Goal: Information Seeking & Learning: Learn about a topic

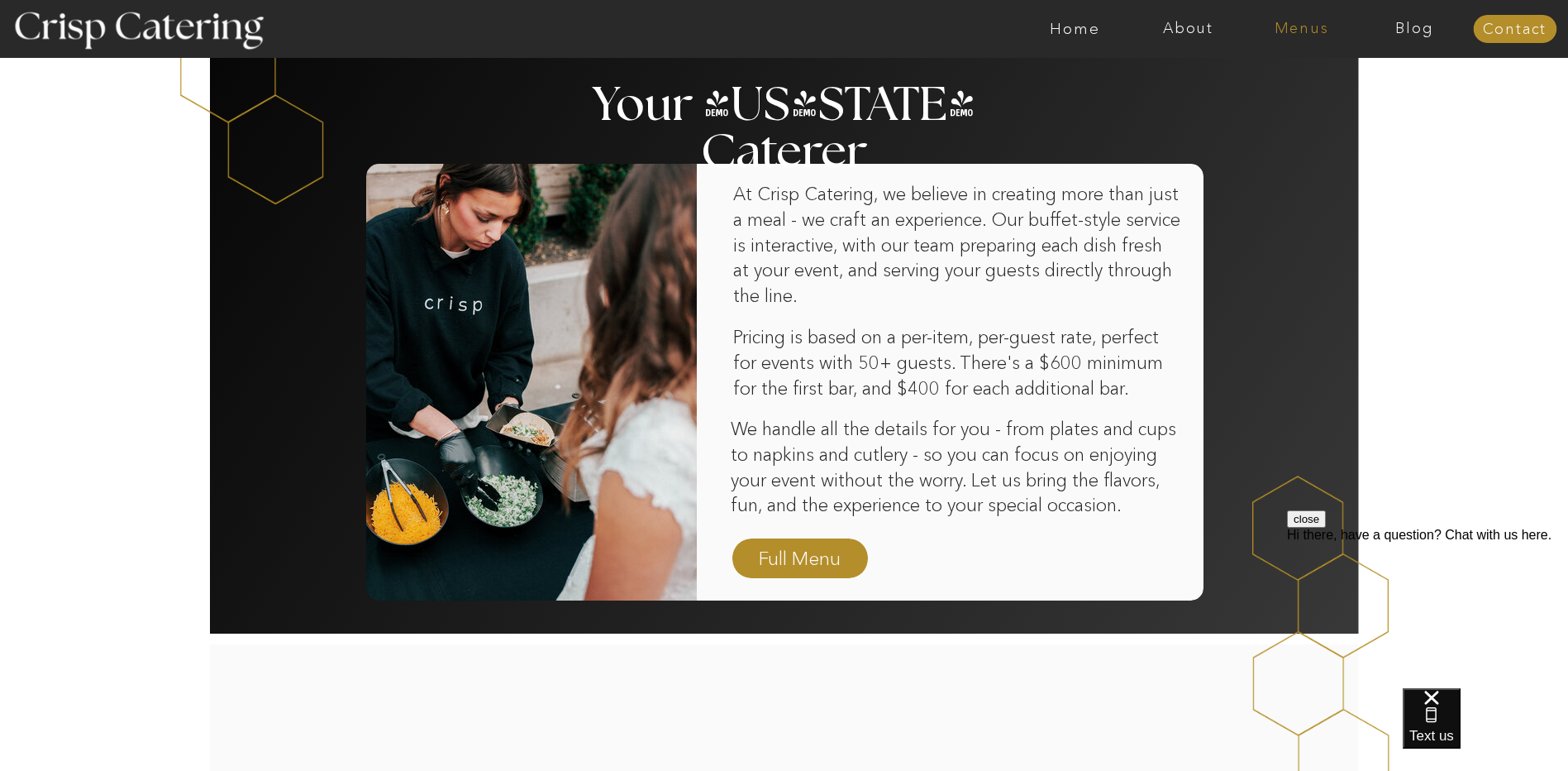
click at [1309, 35] on nav "Menus" at bounding box center [1300, 28] width 113 height 17
click at [1317, 113] on nav "Four Course Dream" at bounding box center [1306, 120] width 148 height 16
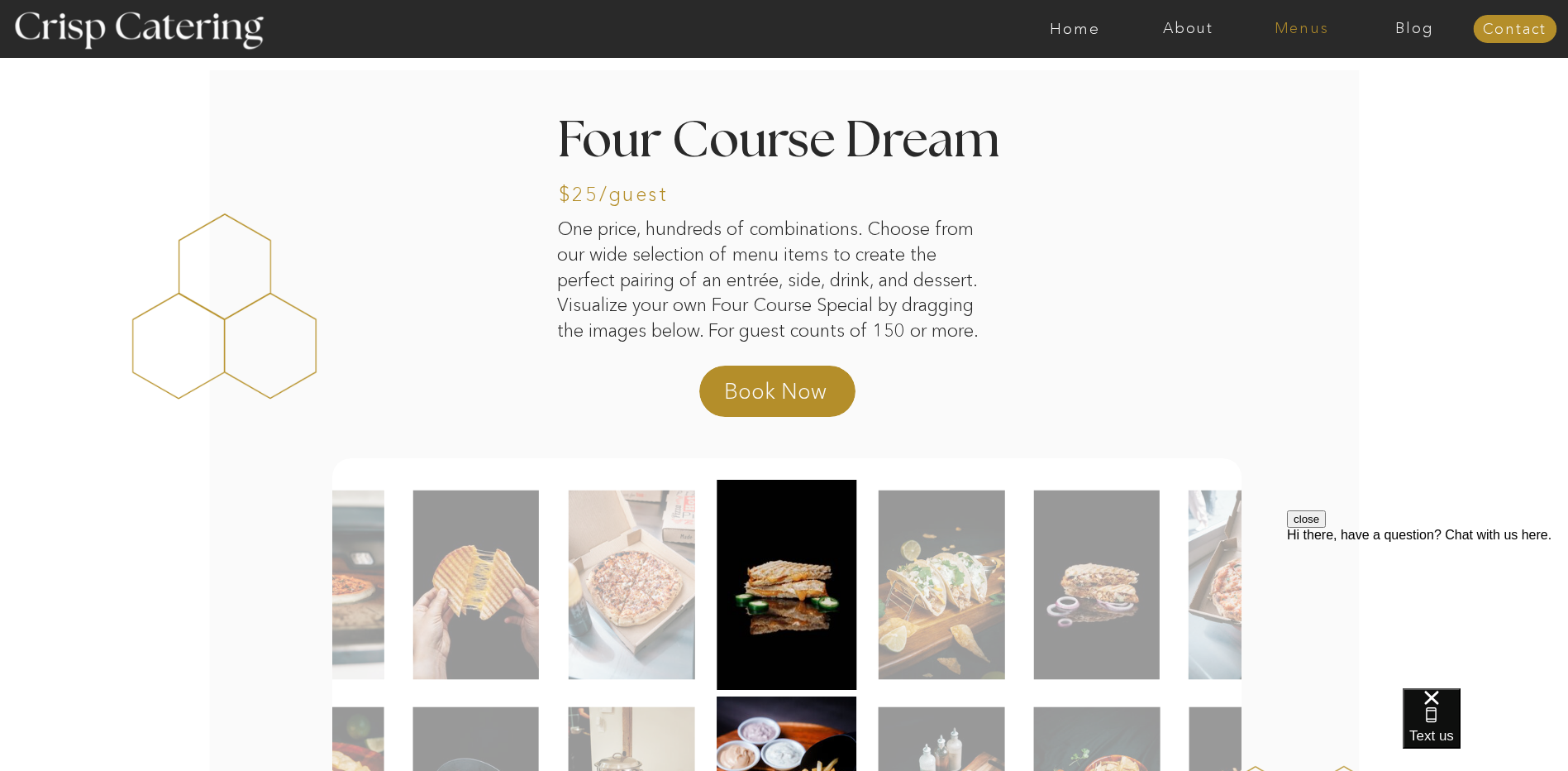
click at [1281, 36] on nav "Menus" at bounding box center [1300, 28] width 113 height 17
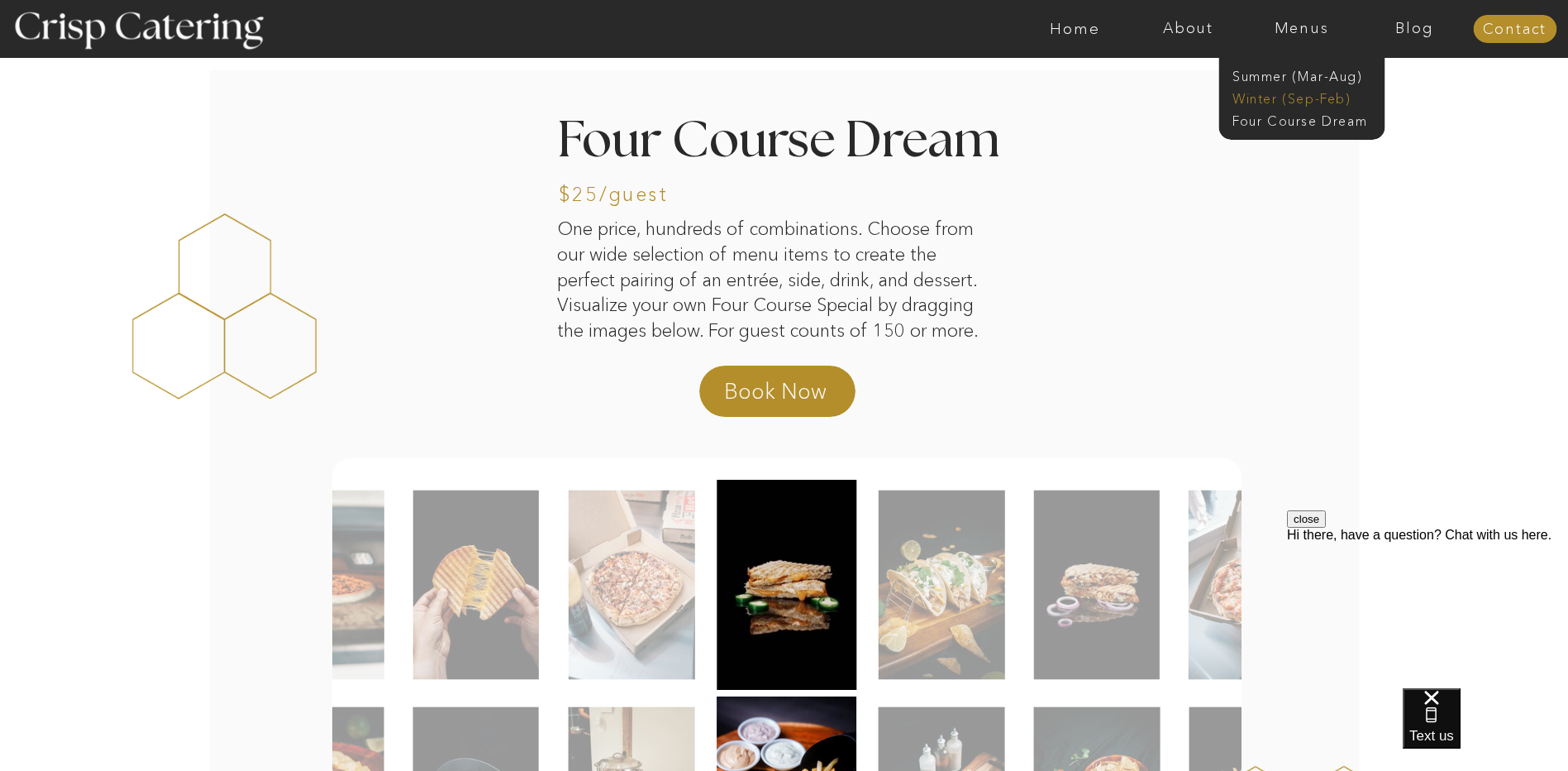
click at [1284, 97] on nav "Winter (Sep-Feb)" at bounding box center [1300, 97] width 135 height 16
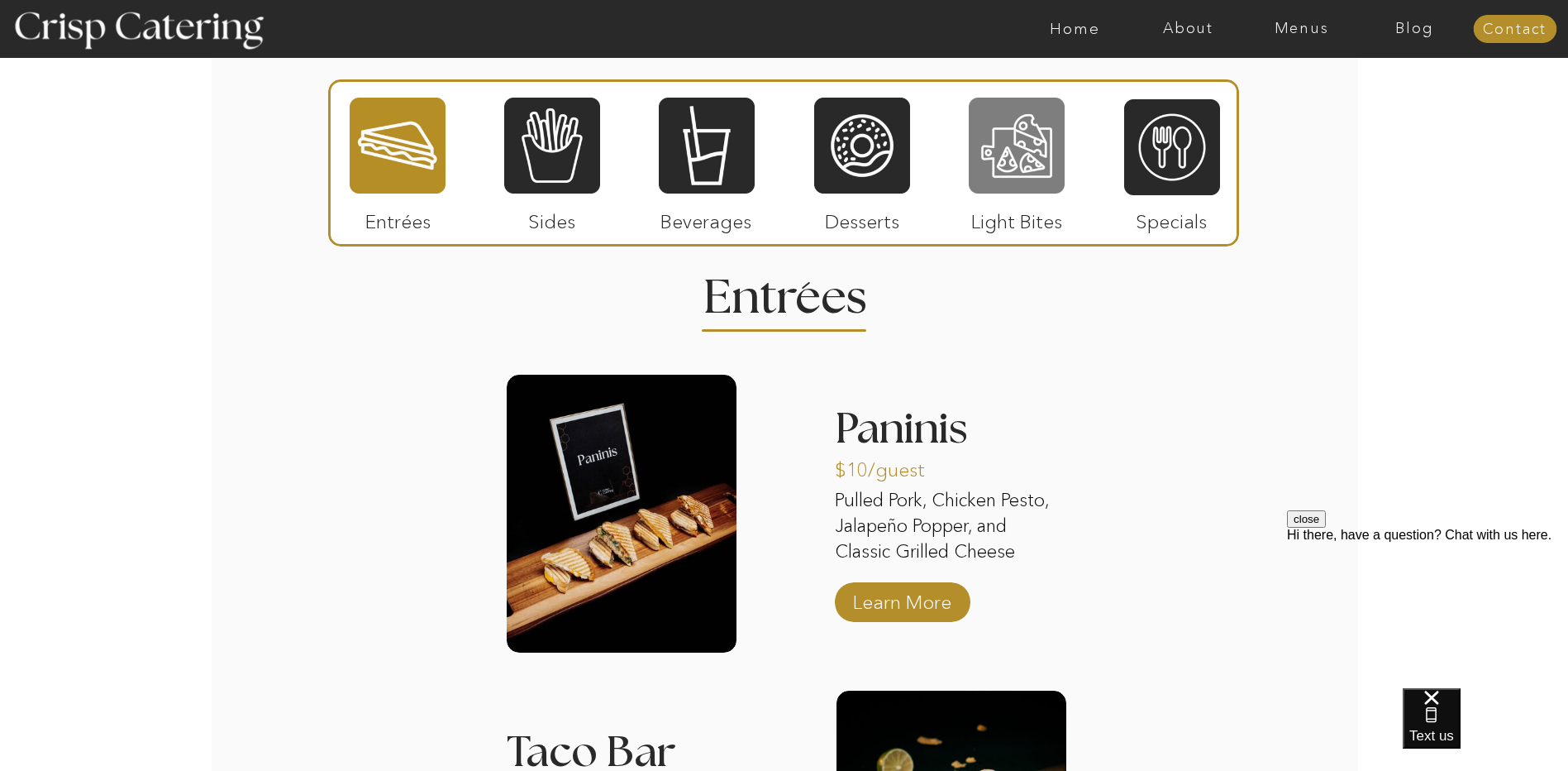
click at [1015, 165] on div at bounding box center [1017, 146] width 96 height 100
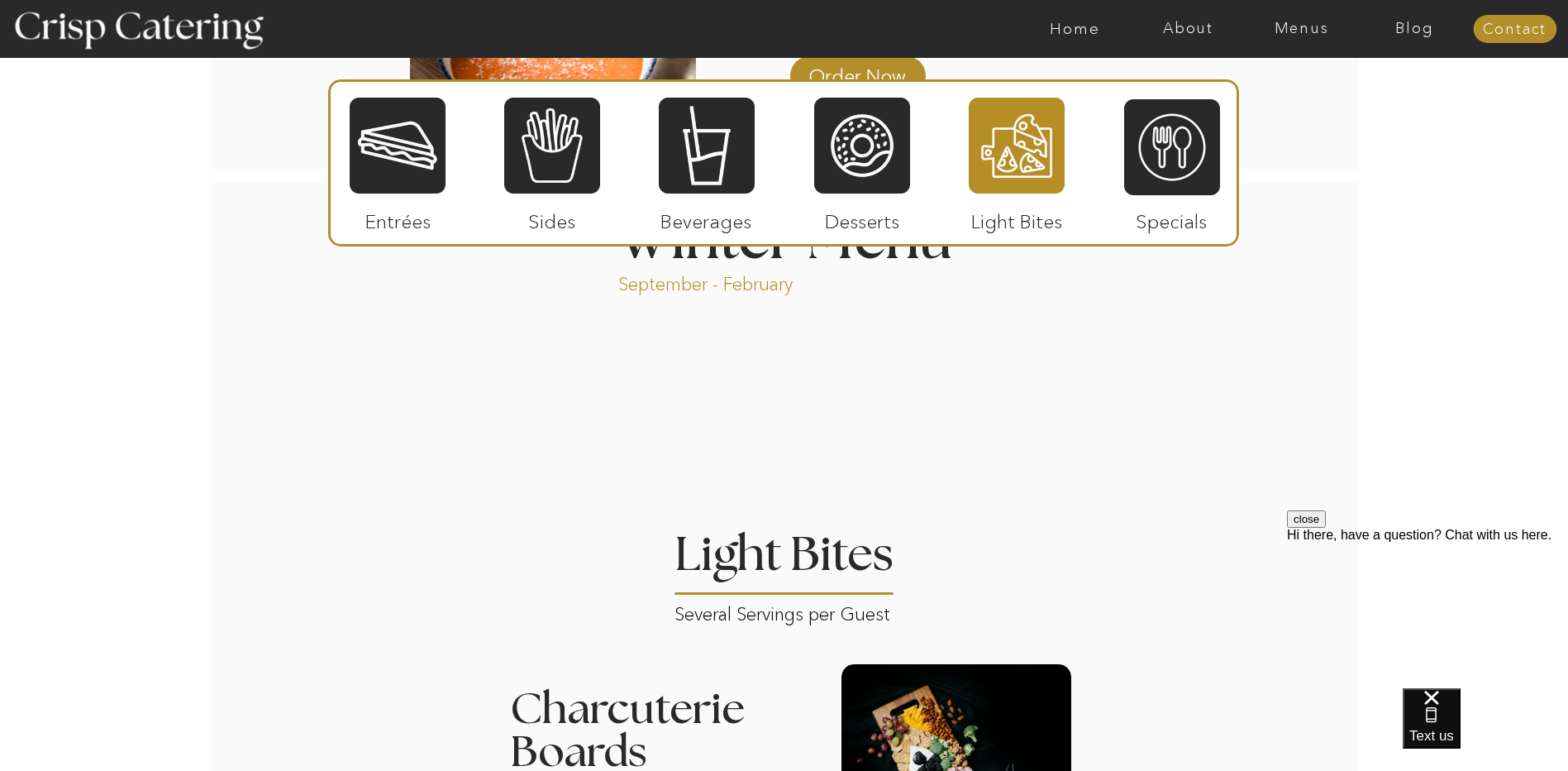
scroll to position [1654, 0]
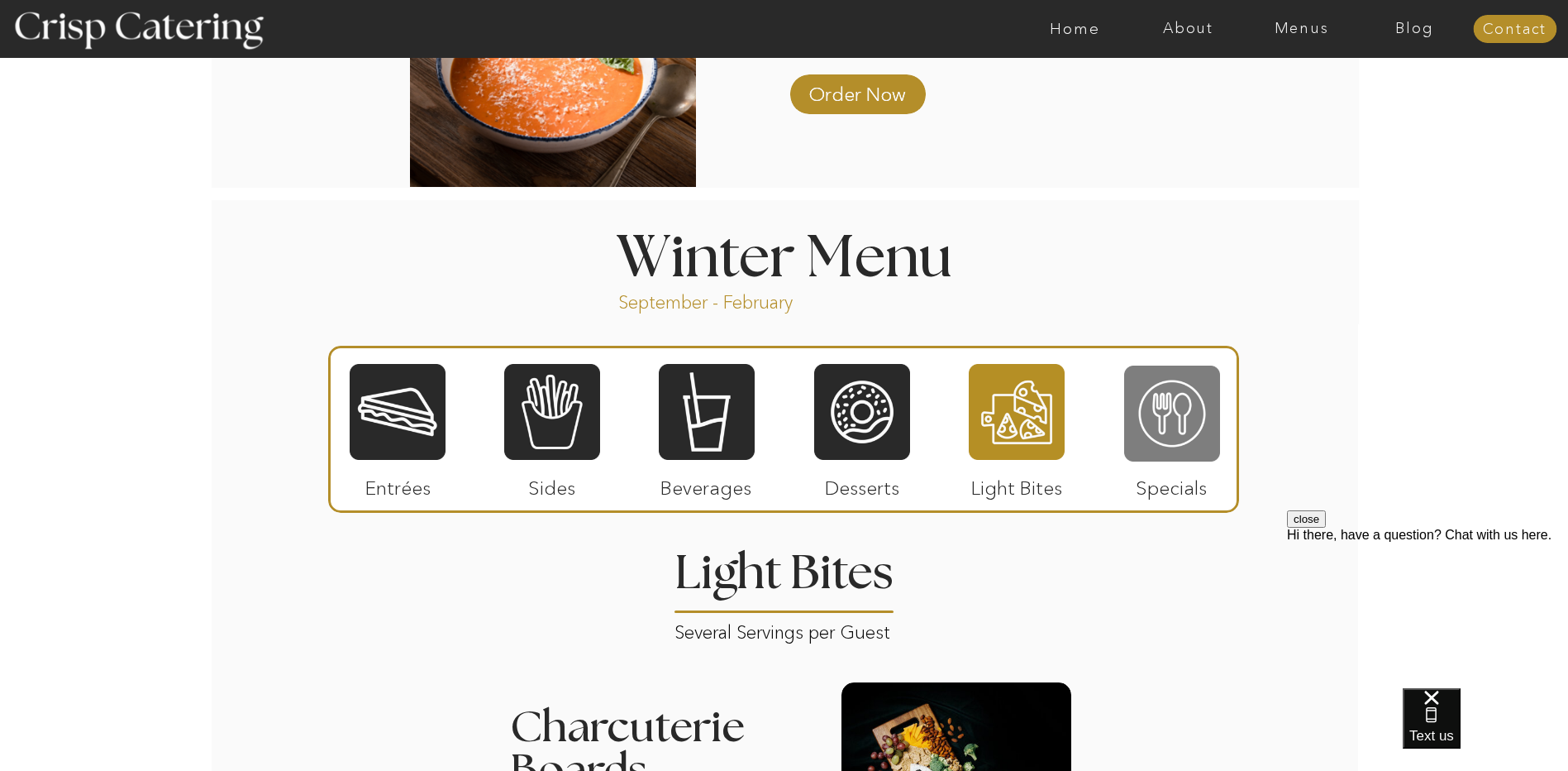
click at [1188, 411] on div at bounding box center [1172, 414] width 96 height 100
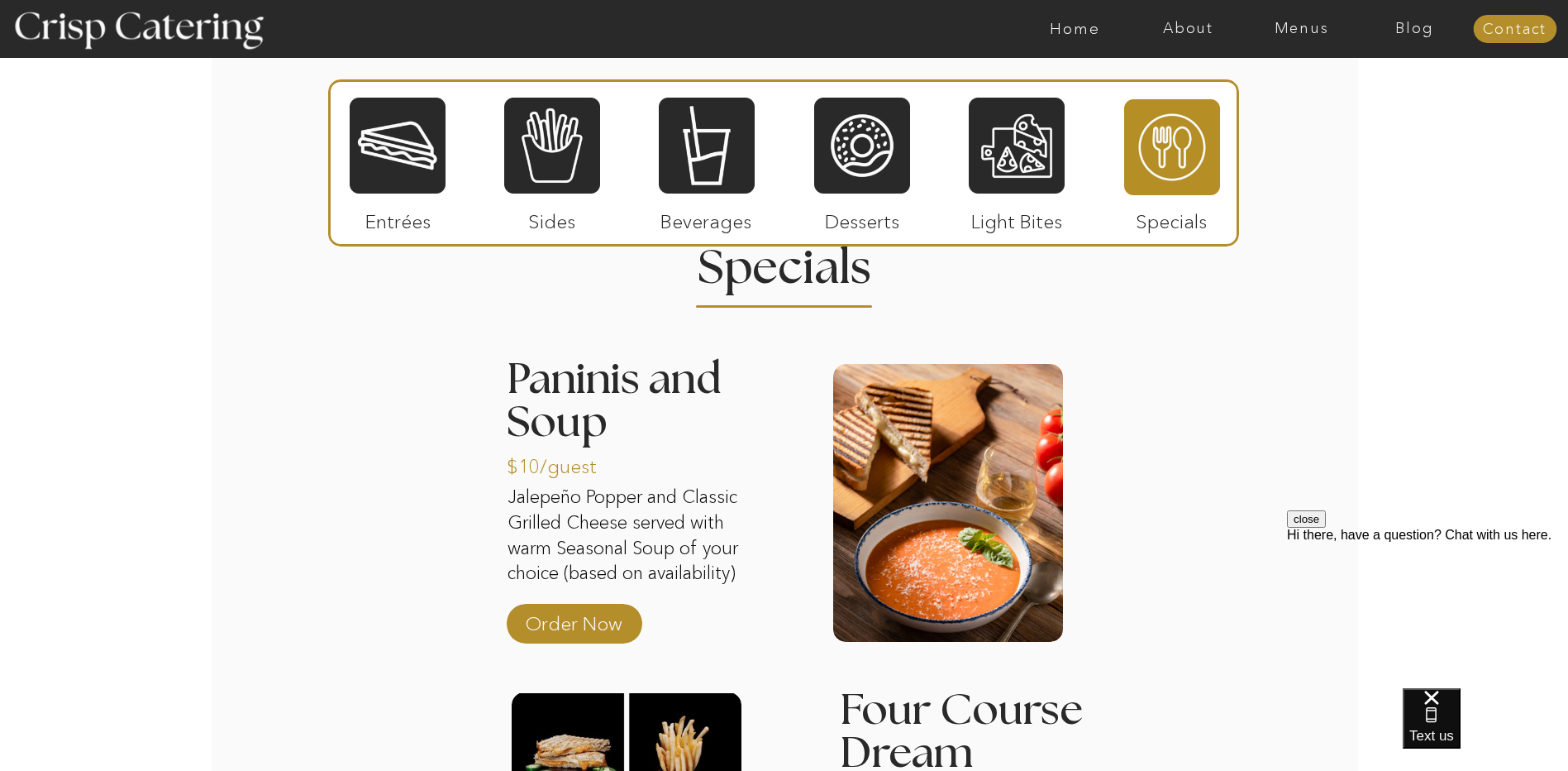
scroll to position [1929, 0]
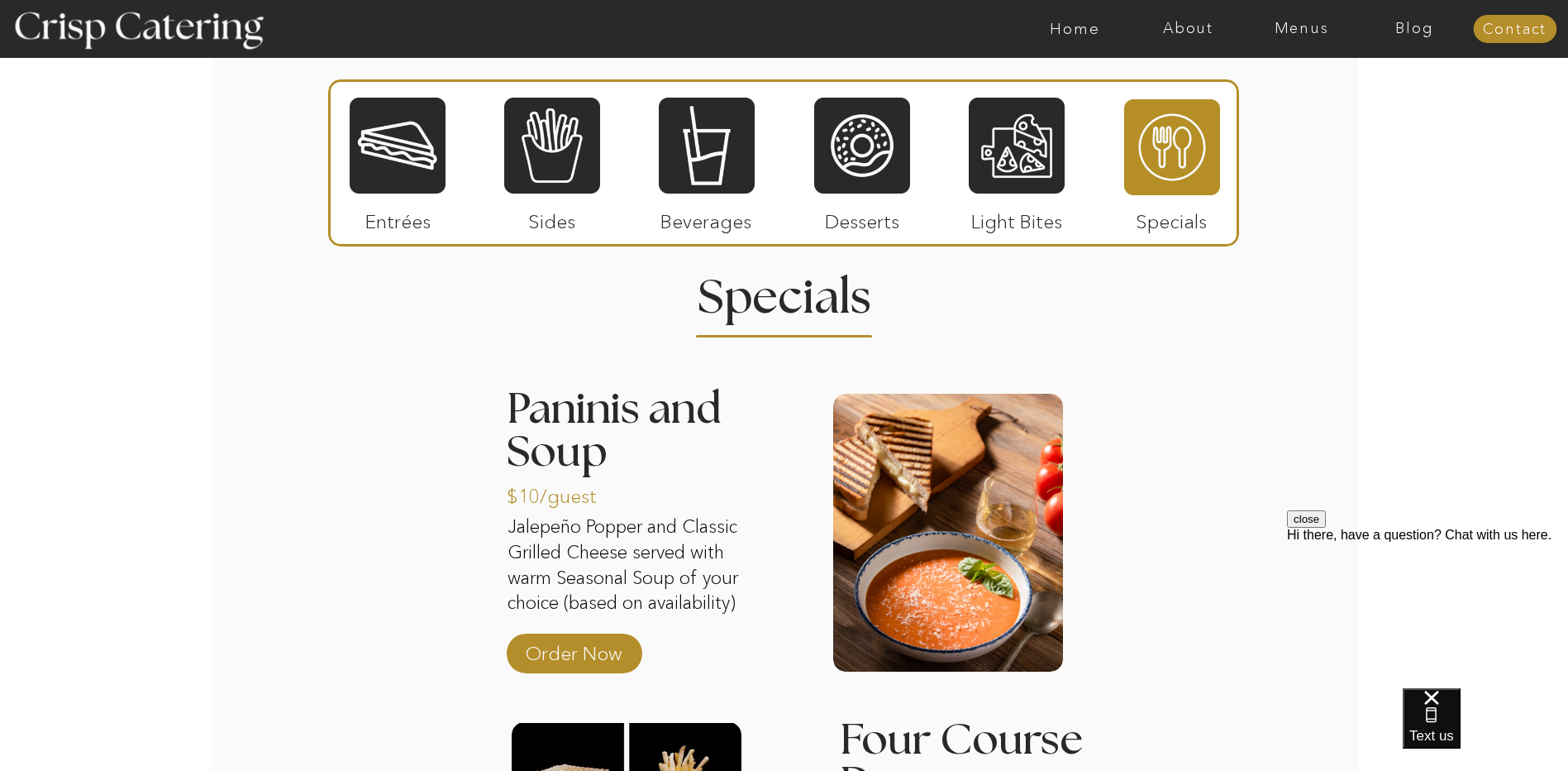
click at [406, 177] on div at bounding box center [397, 146] width 96 height 100
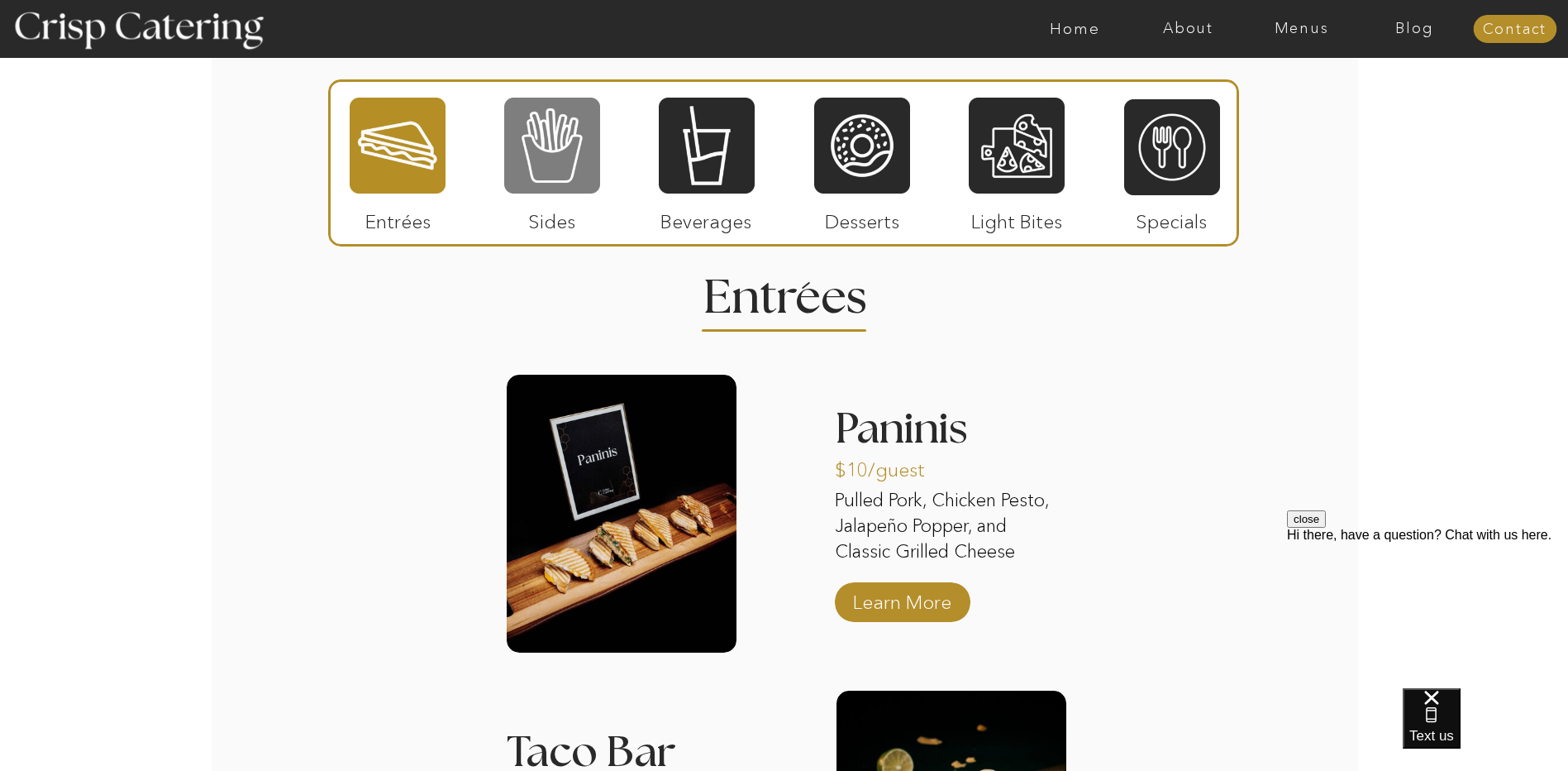
click at [533, 180] on div at bounding box center [552, 146] width 96 height 100
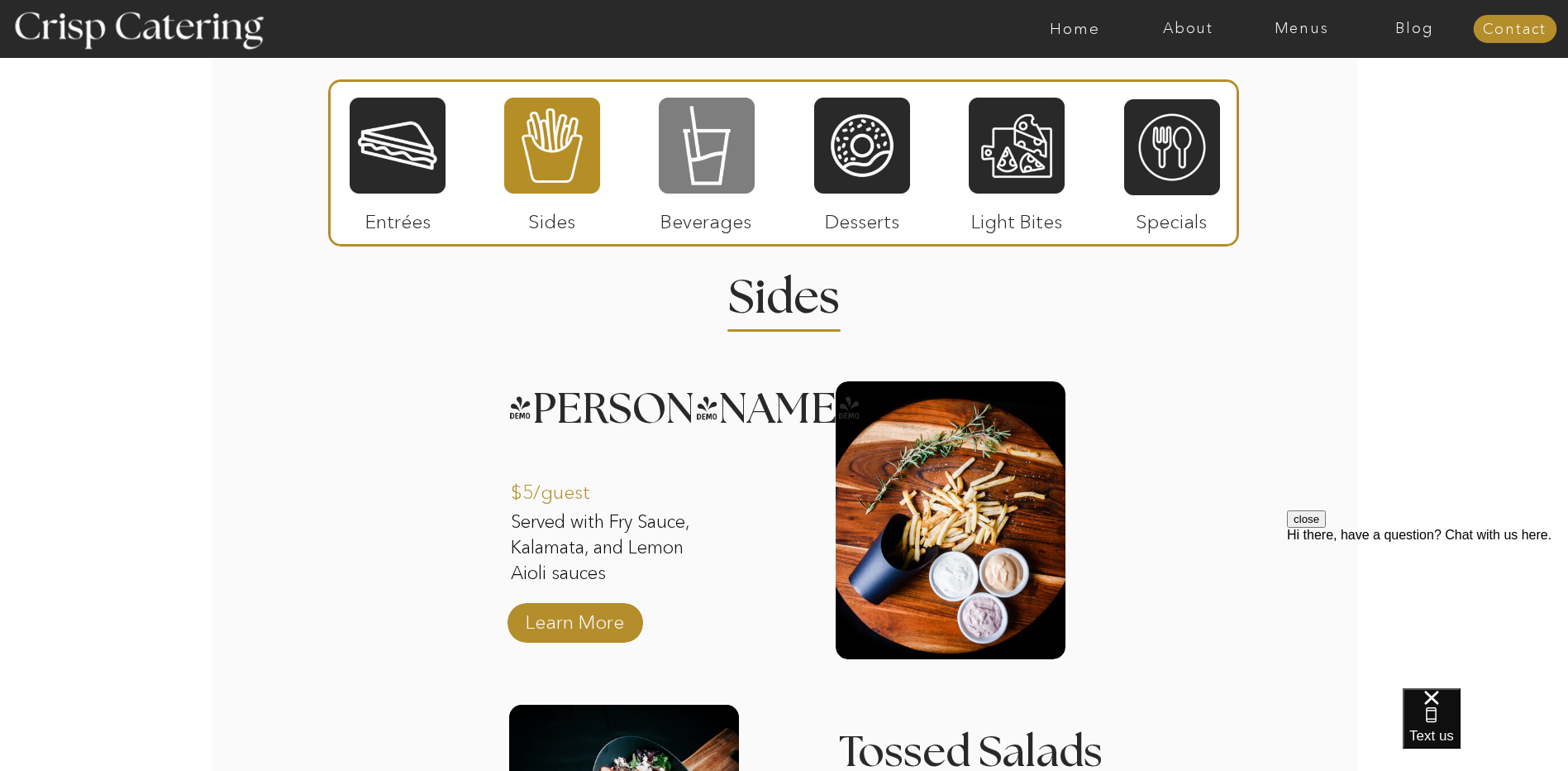
click at [716, 178] on div at bounding box center [707, 146] width 96 height 100
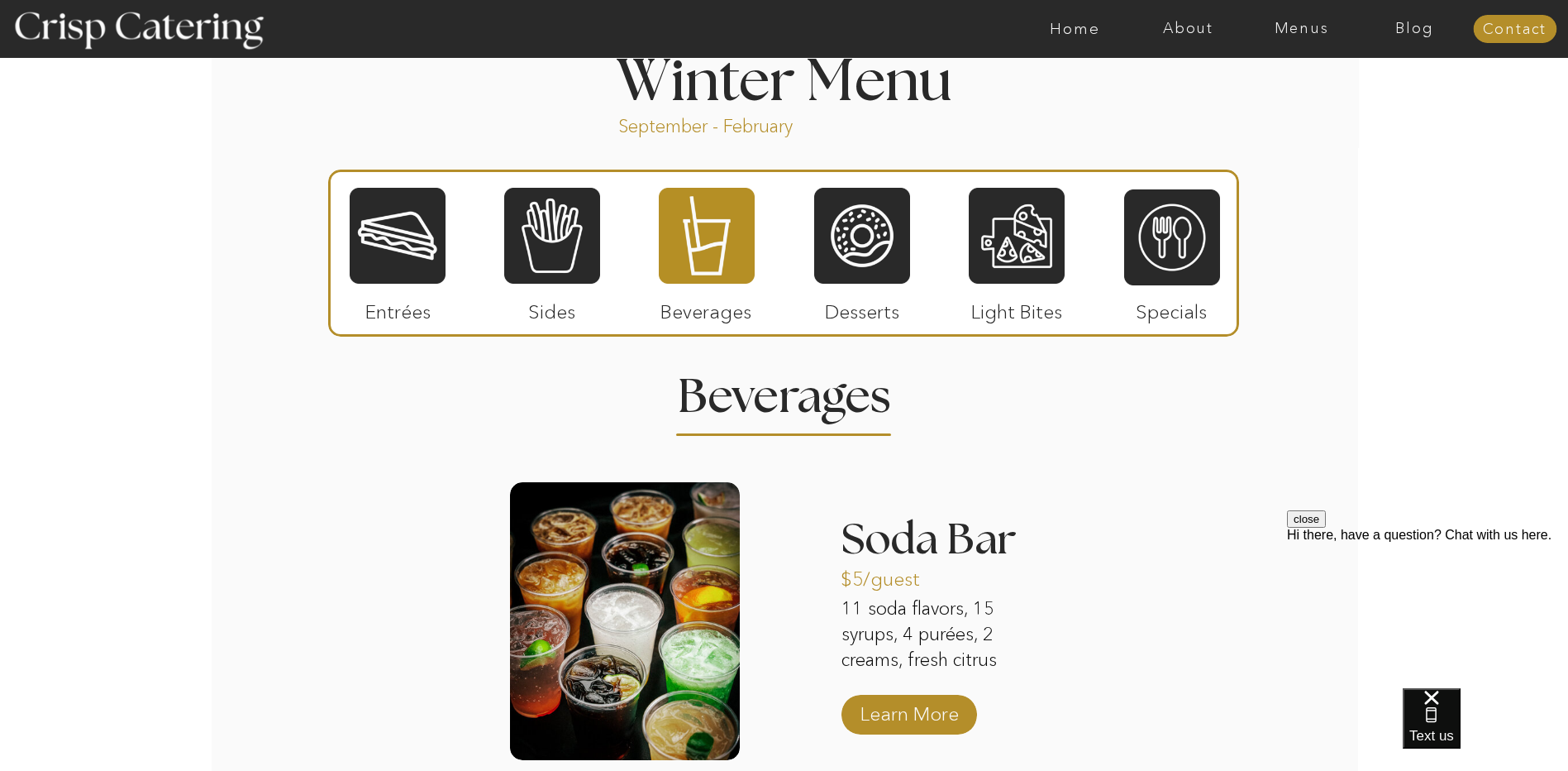
scroll to position [1792, 0]
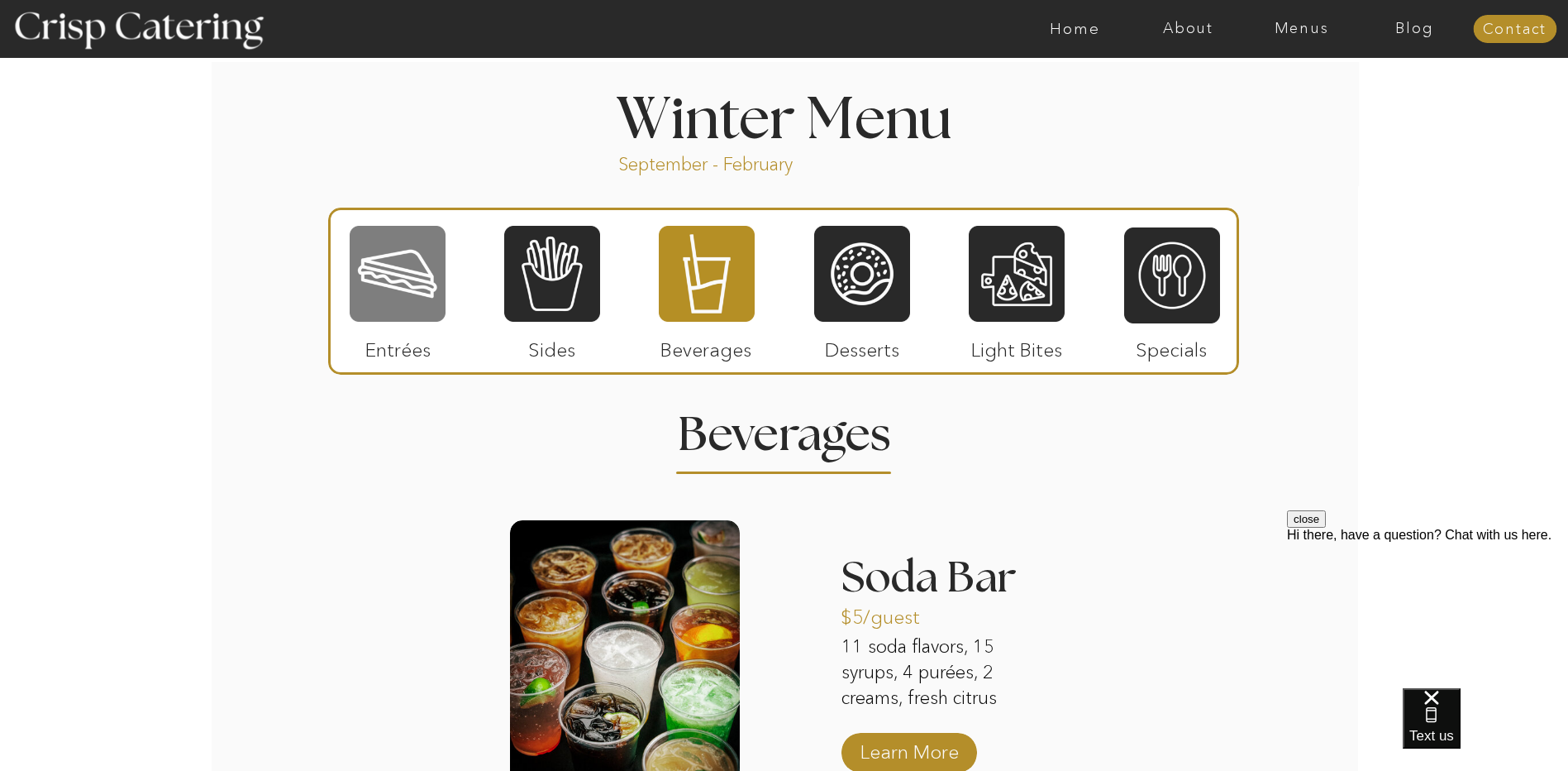
click at [415, 295] on div at bounding box center [397, 274] width 96 height 100
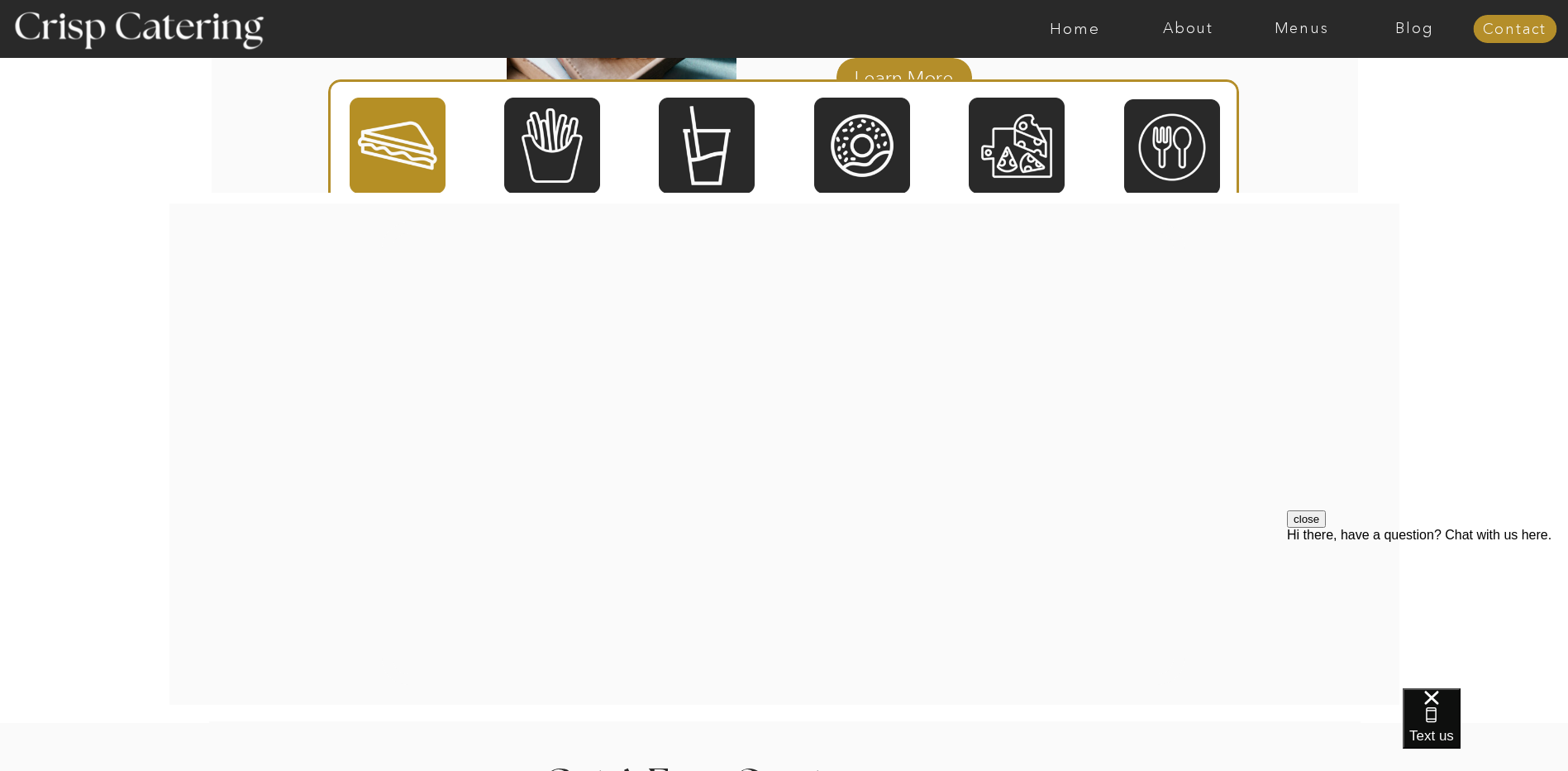
scroll to position [3074, 0]
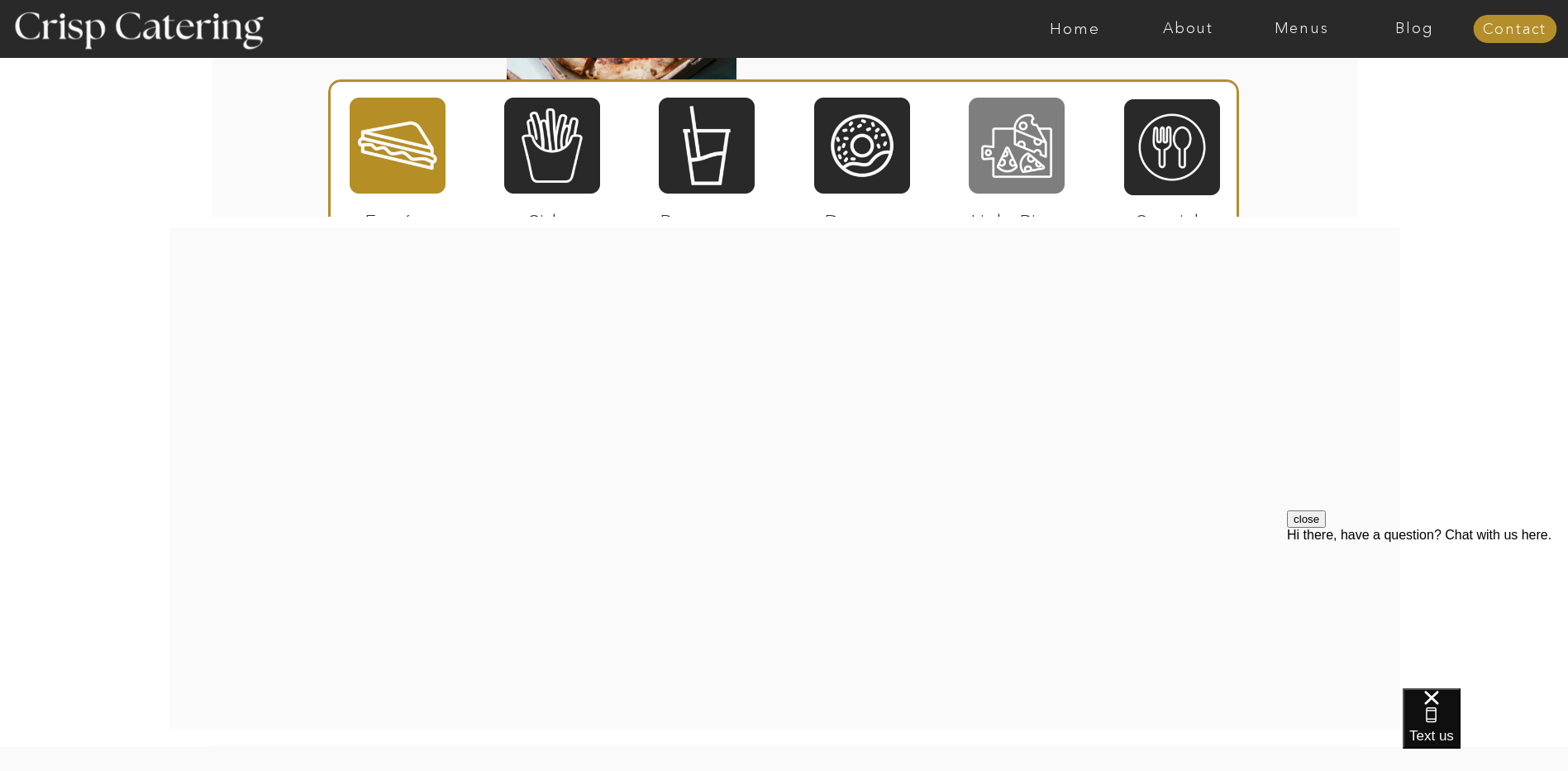
click at [1007, 147] on div at bounding box center [1017, 146] width 96 height 100
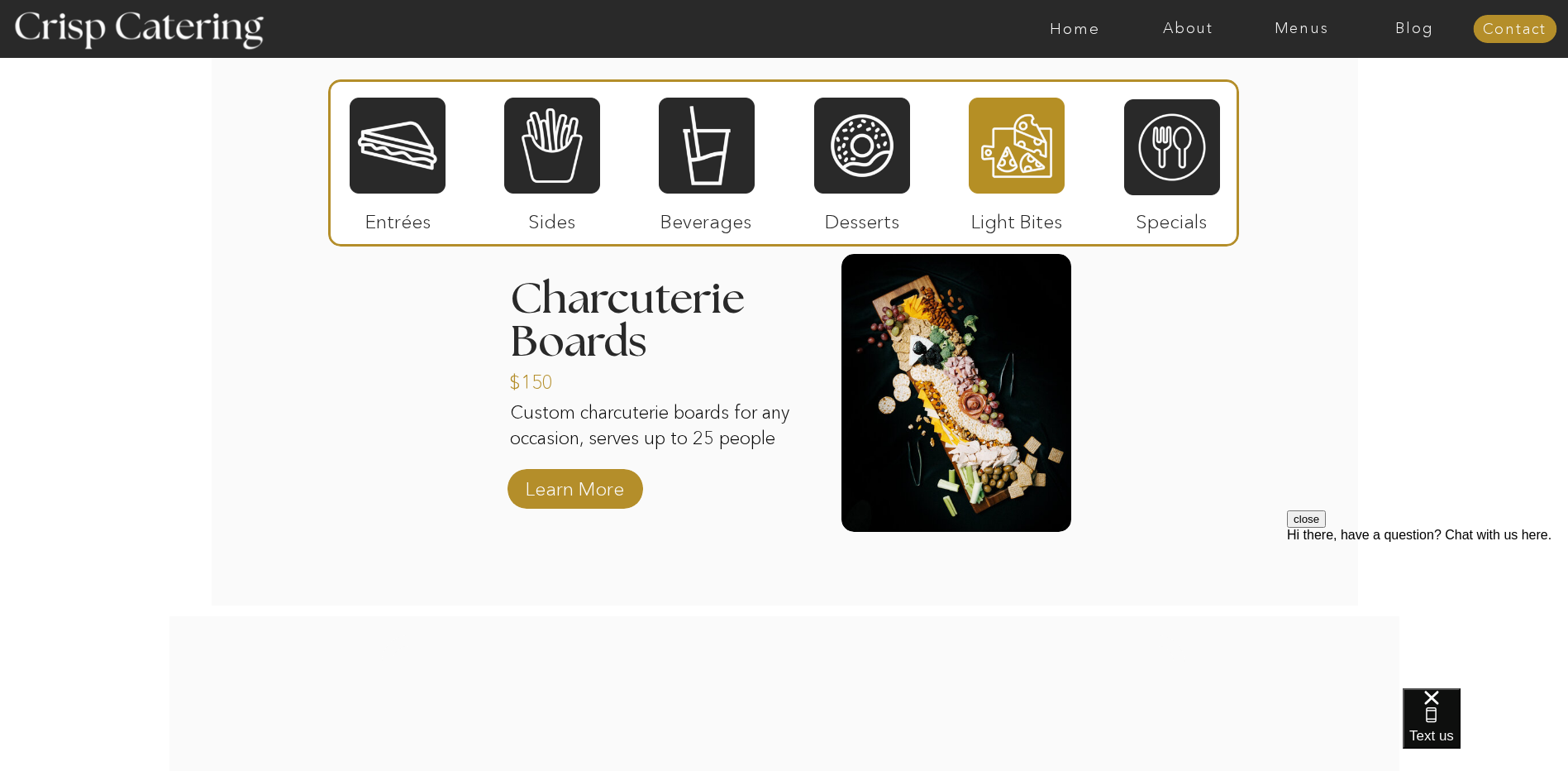
scroll to position [1919, 0]
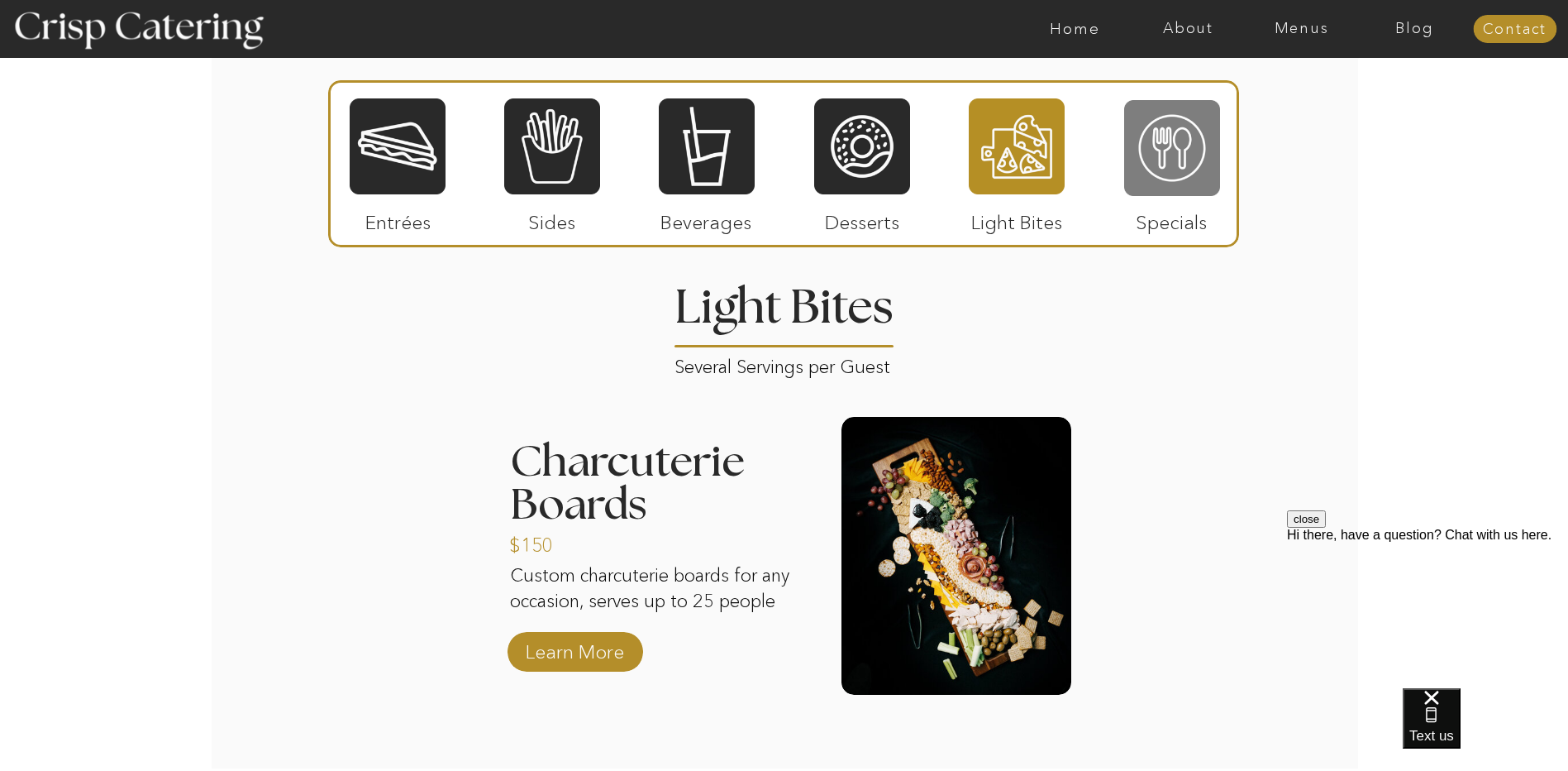
click at [1194, 175] on div at bounding box center [1172, 149] width 96 height 100
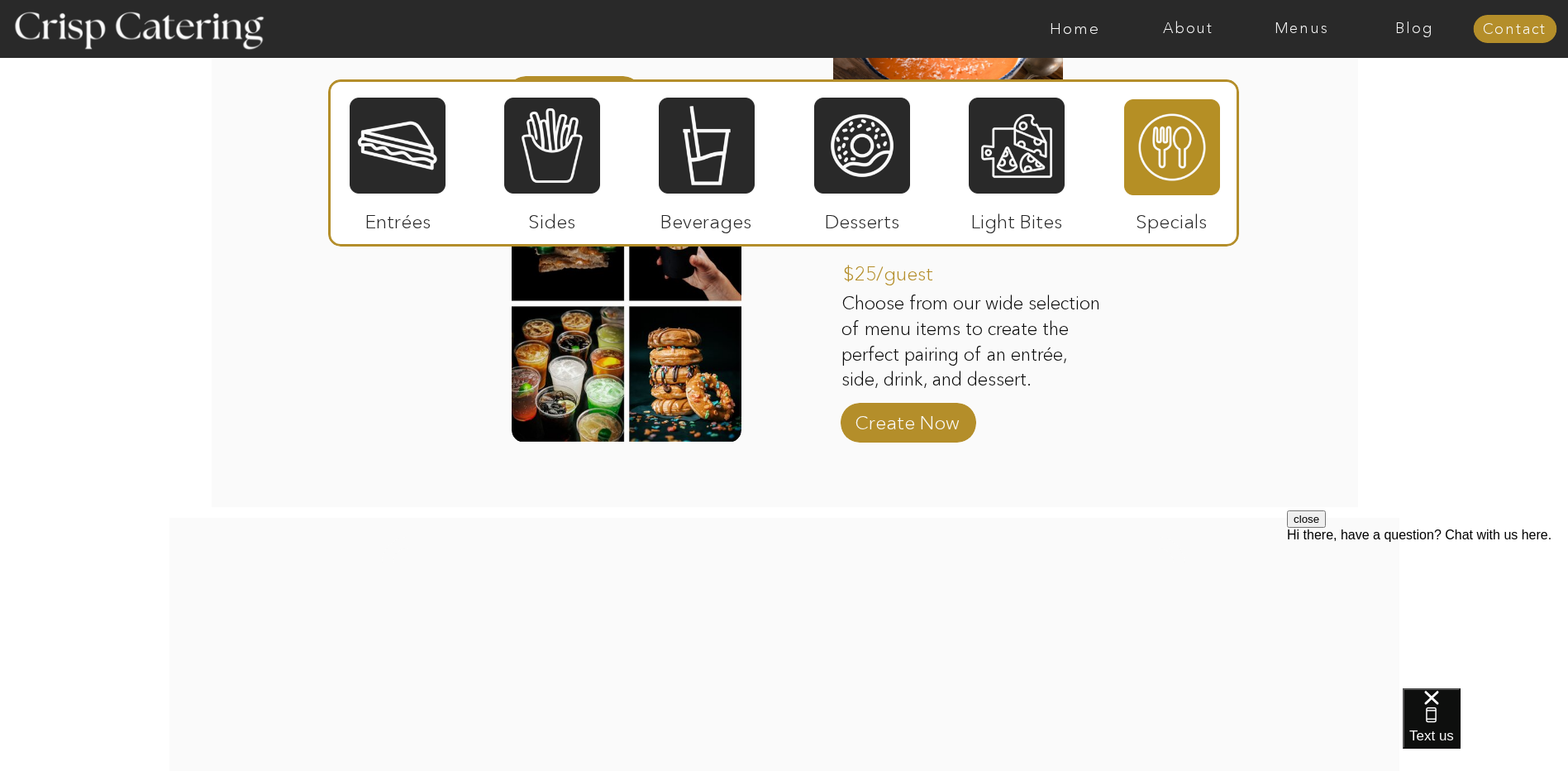
scroll to position [2333, 0]
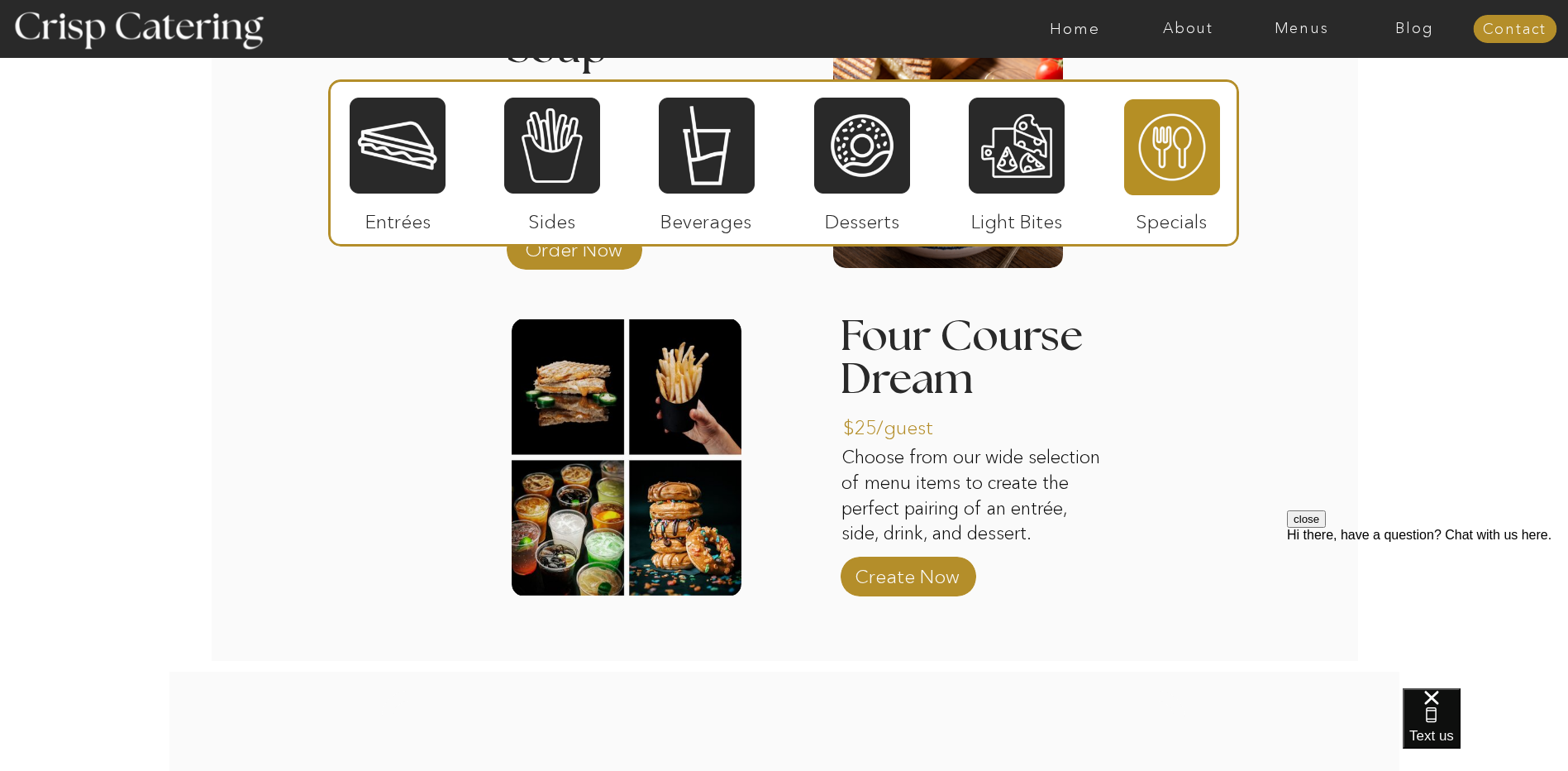
click at [552, 172] on div at bounding box center [552, 146] width 96 height 100
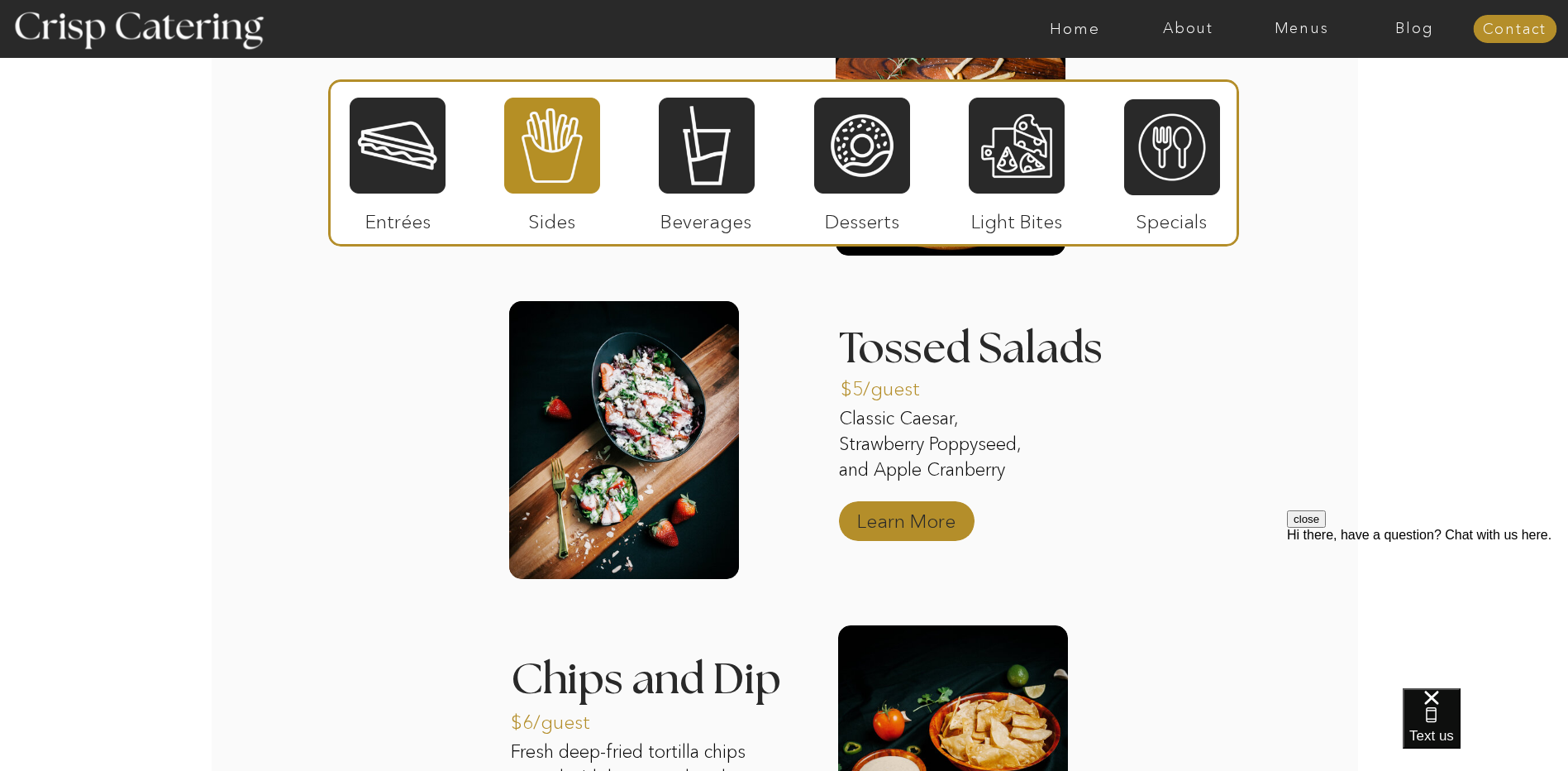
click at [908, 524] on p "Learn More" at bounding box center [907, 517] width 110 height 48
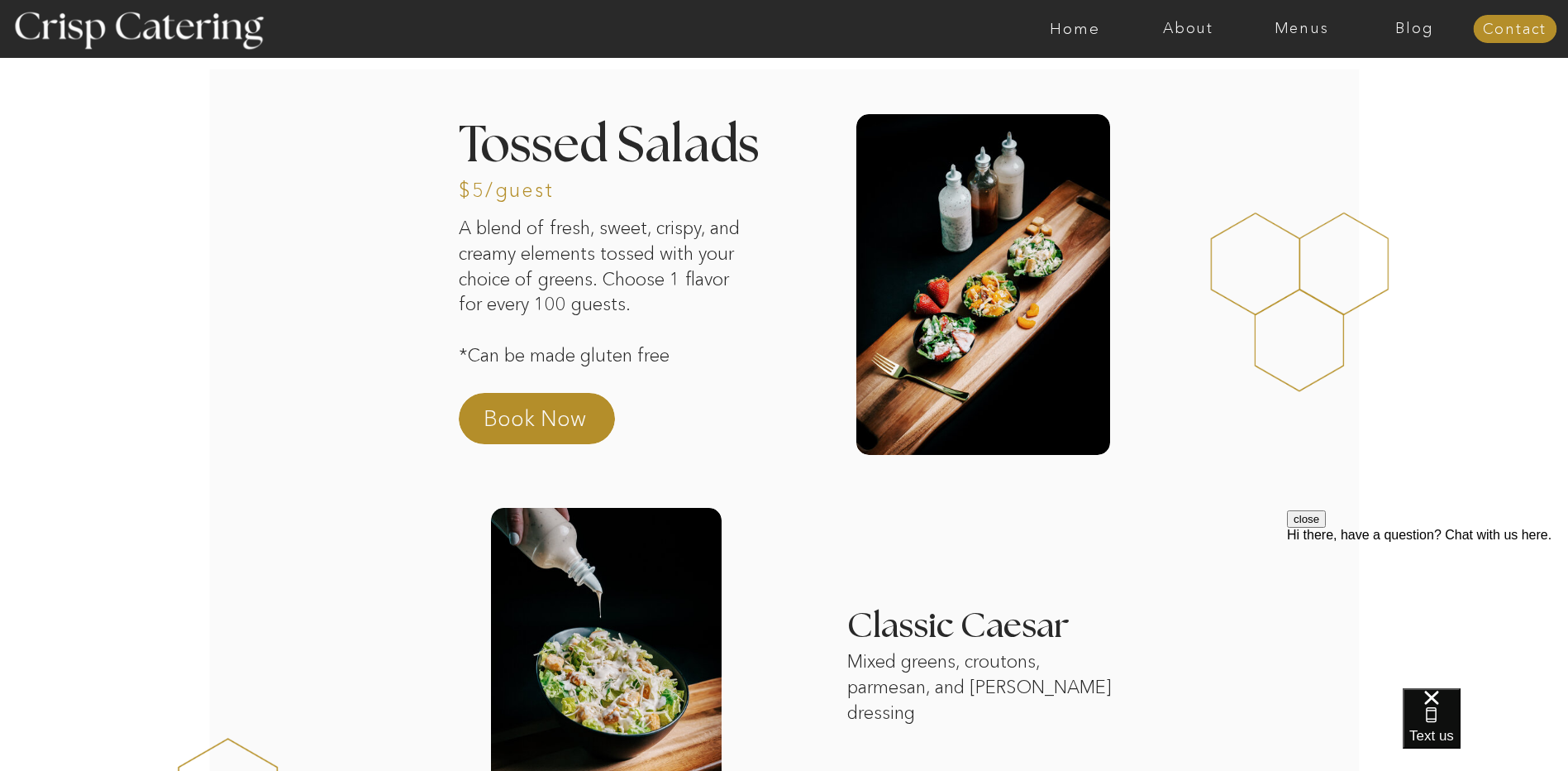
click at [1263, 219] on div at bounding box center [1308, 302] width 347 height 265
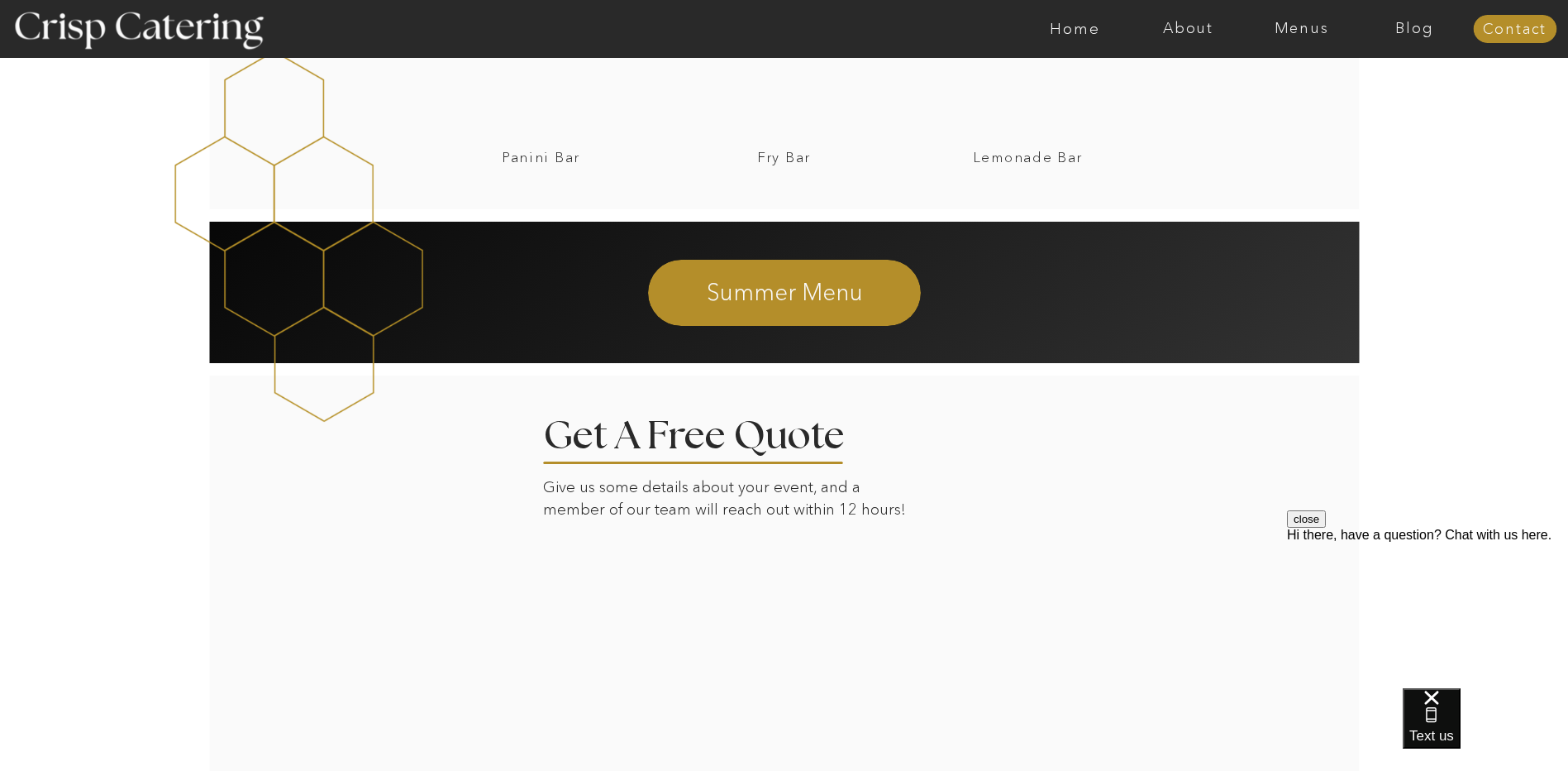
scroll to position [1792, 0]
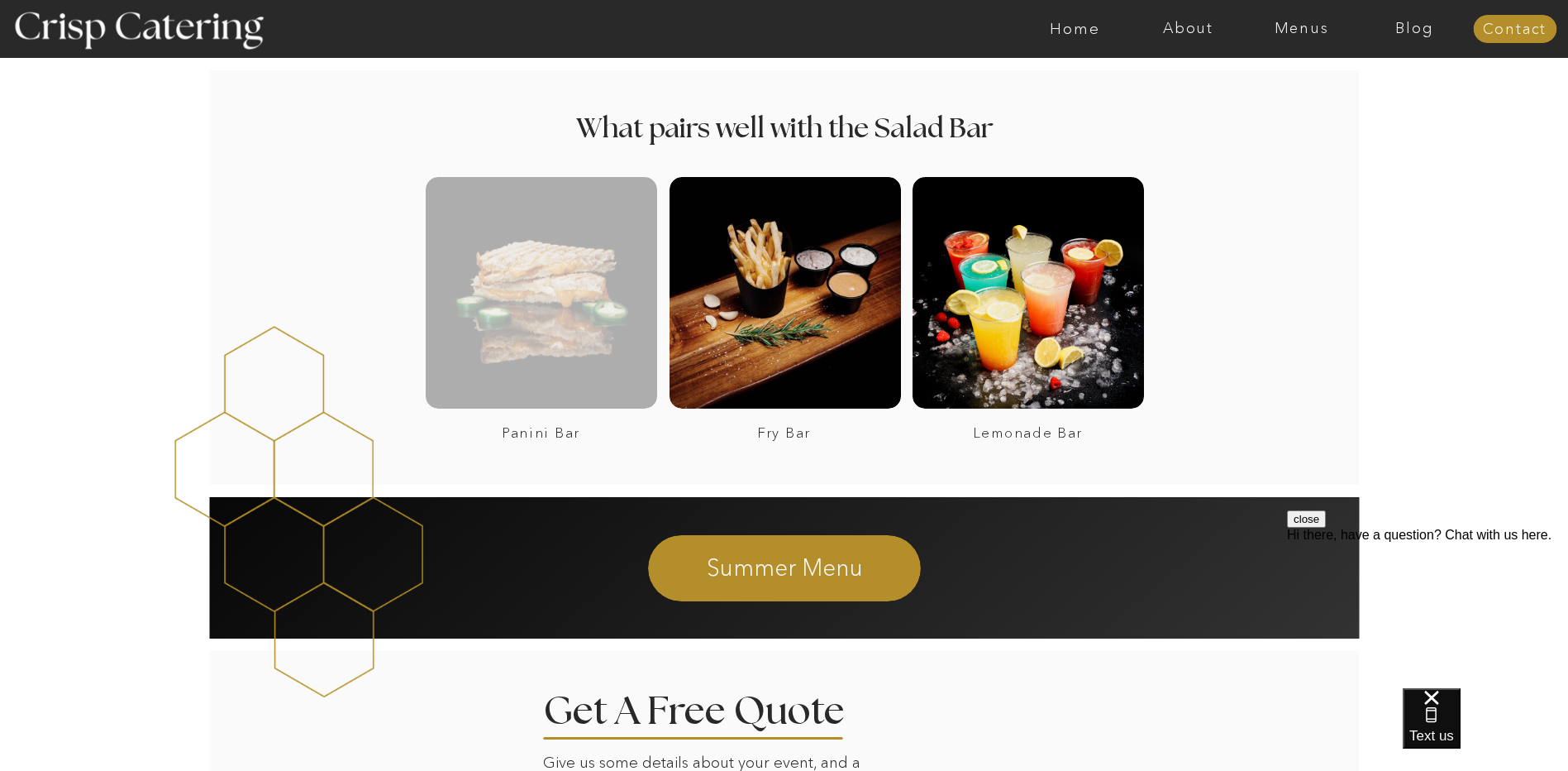
click at [588, 371] on div at bounding box center [541, 293] width 231 height 231
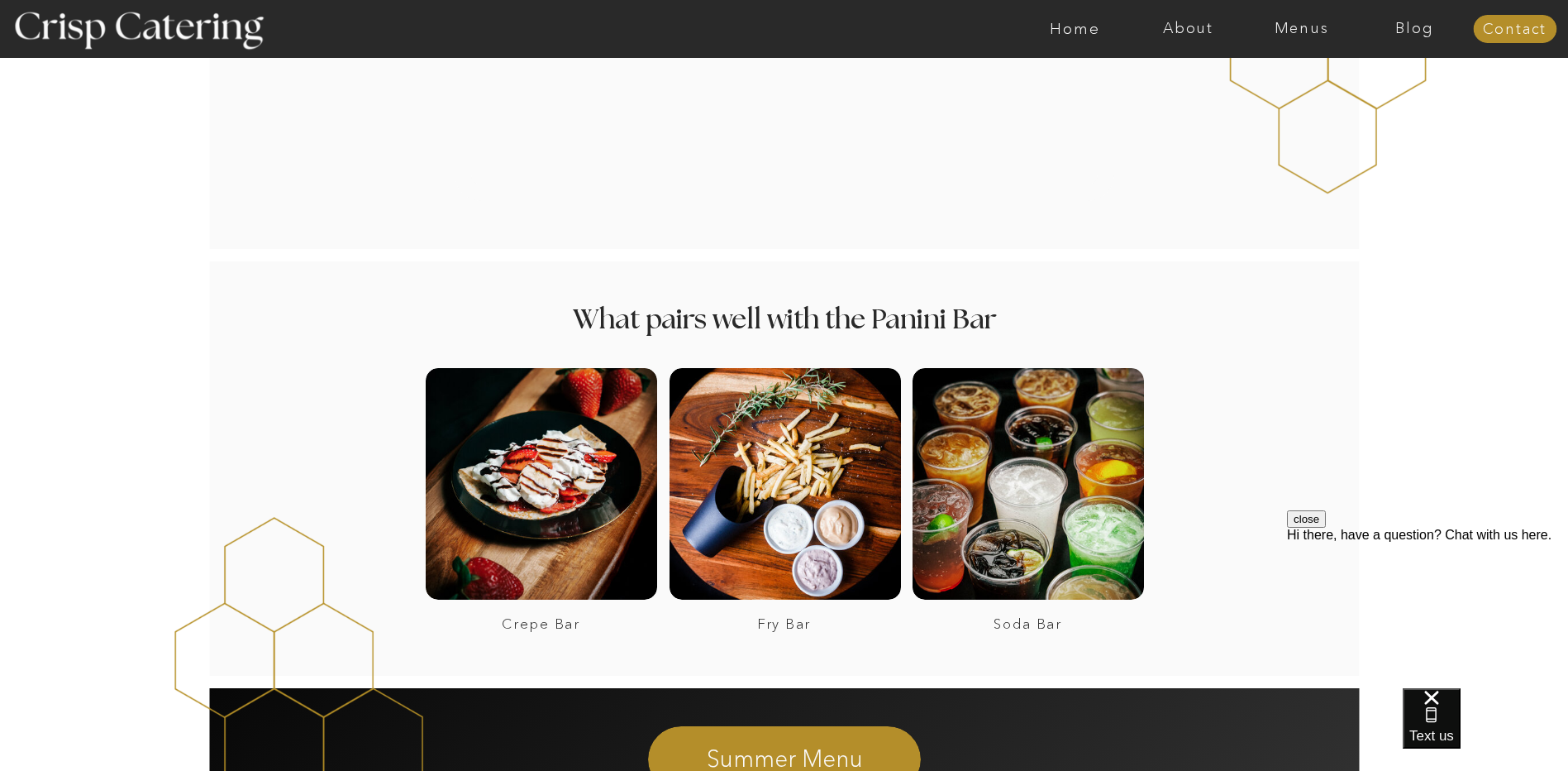
scroll to position [2205, 0]
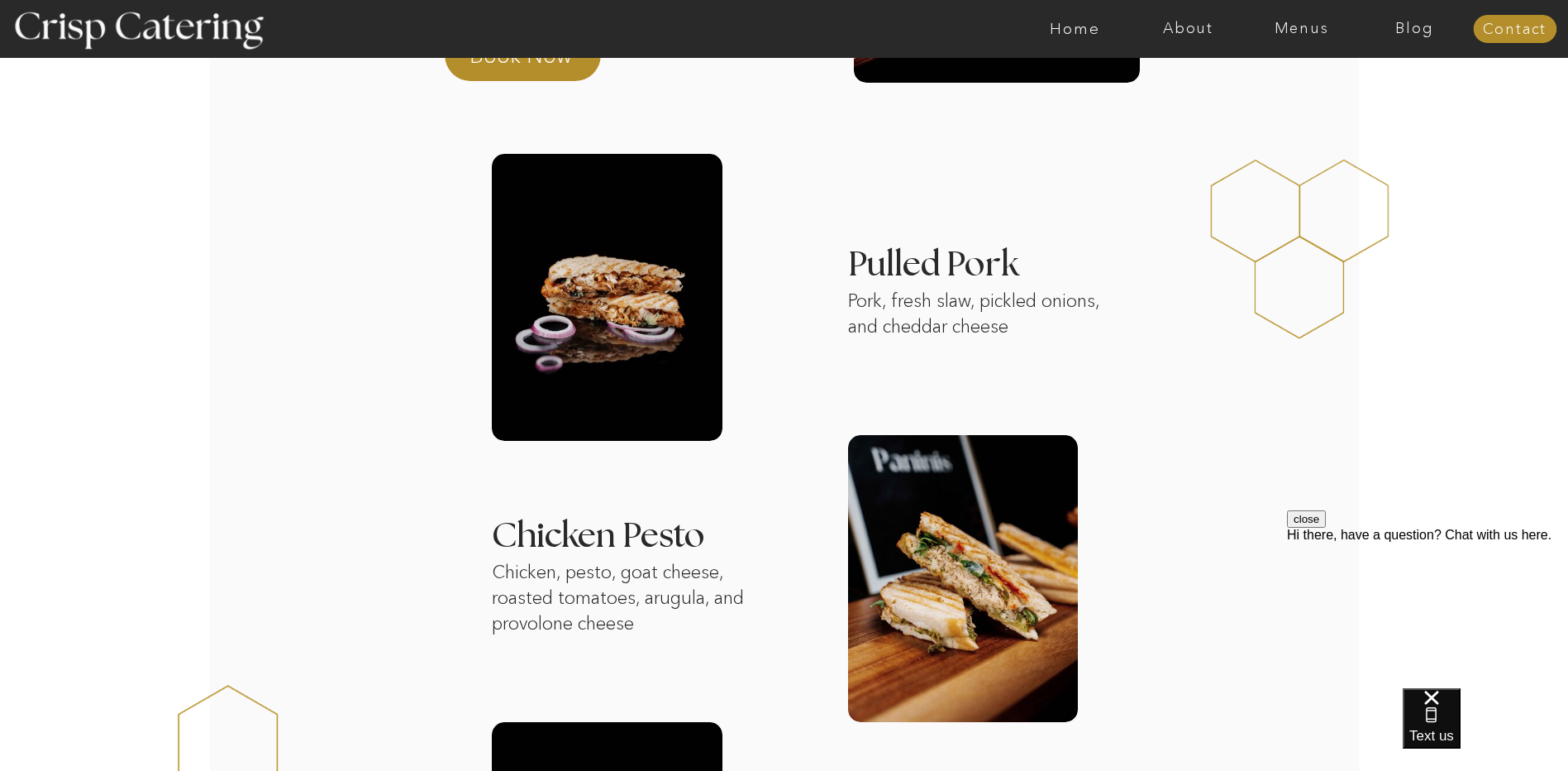
scroll to position [0, 0]
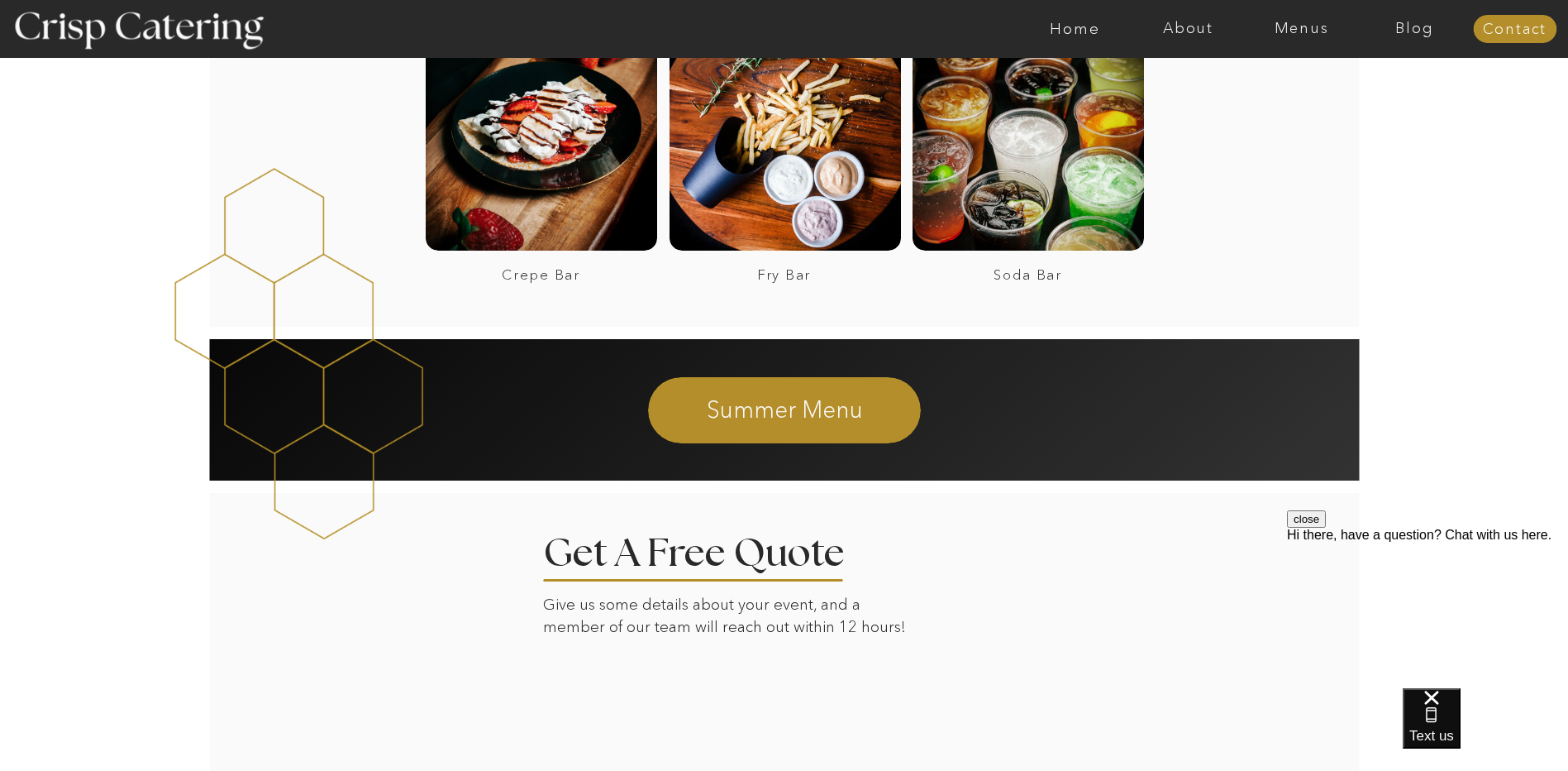
scroll to position [2189, 0]
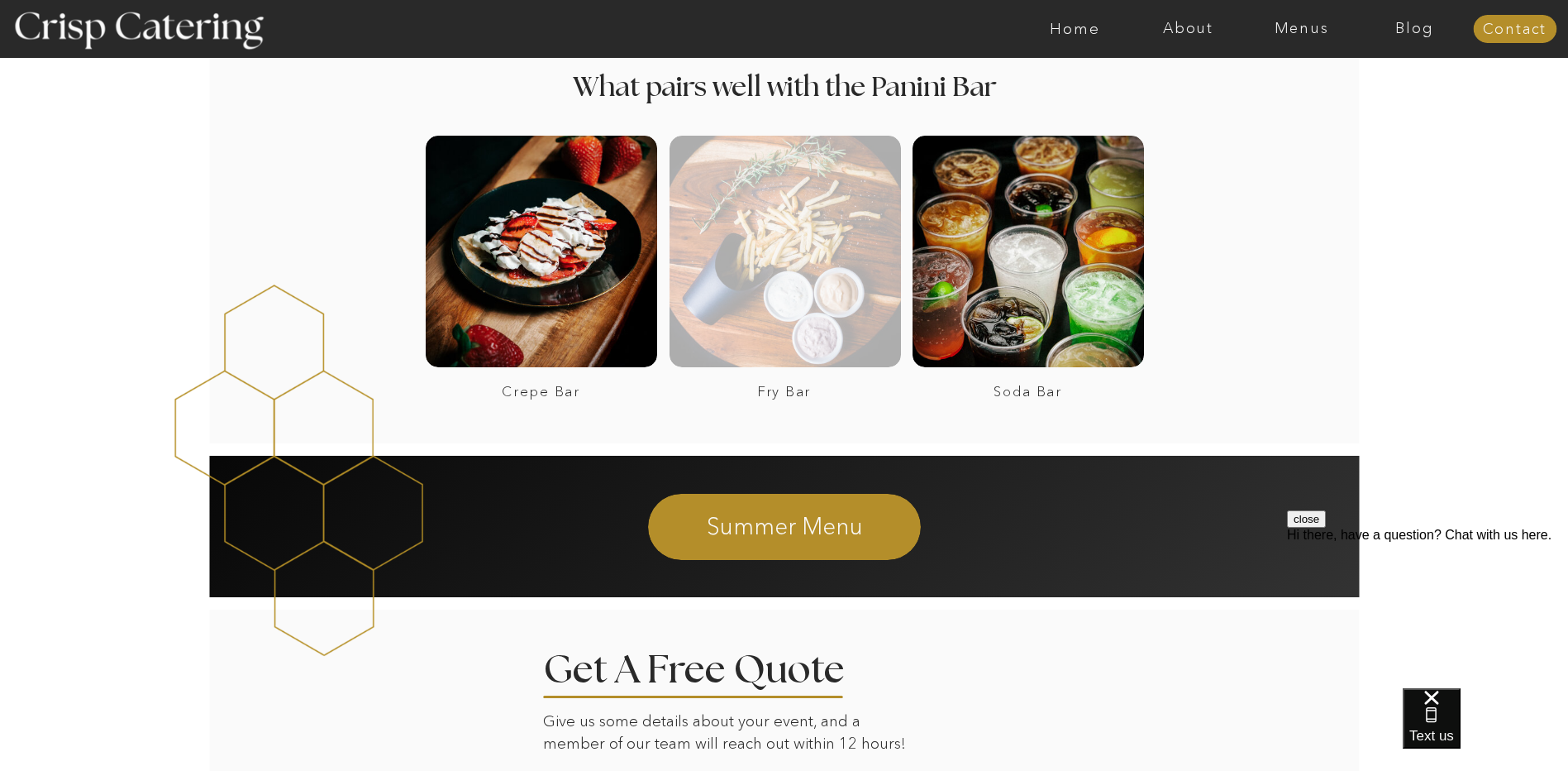
click at [766, 253] on div at bounding box center [785, 251] width 231 height 231
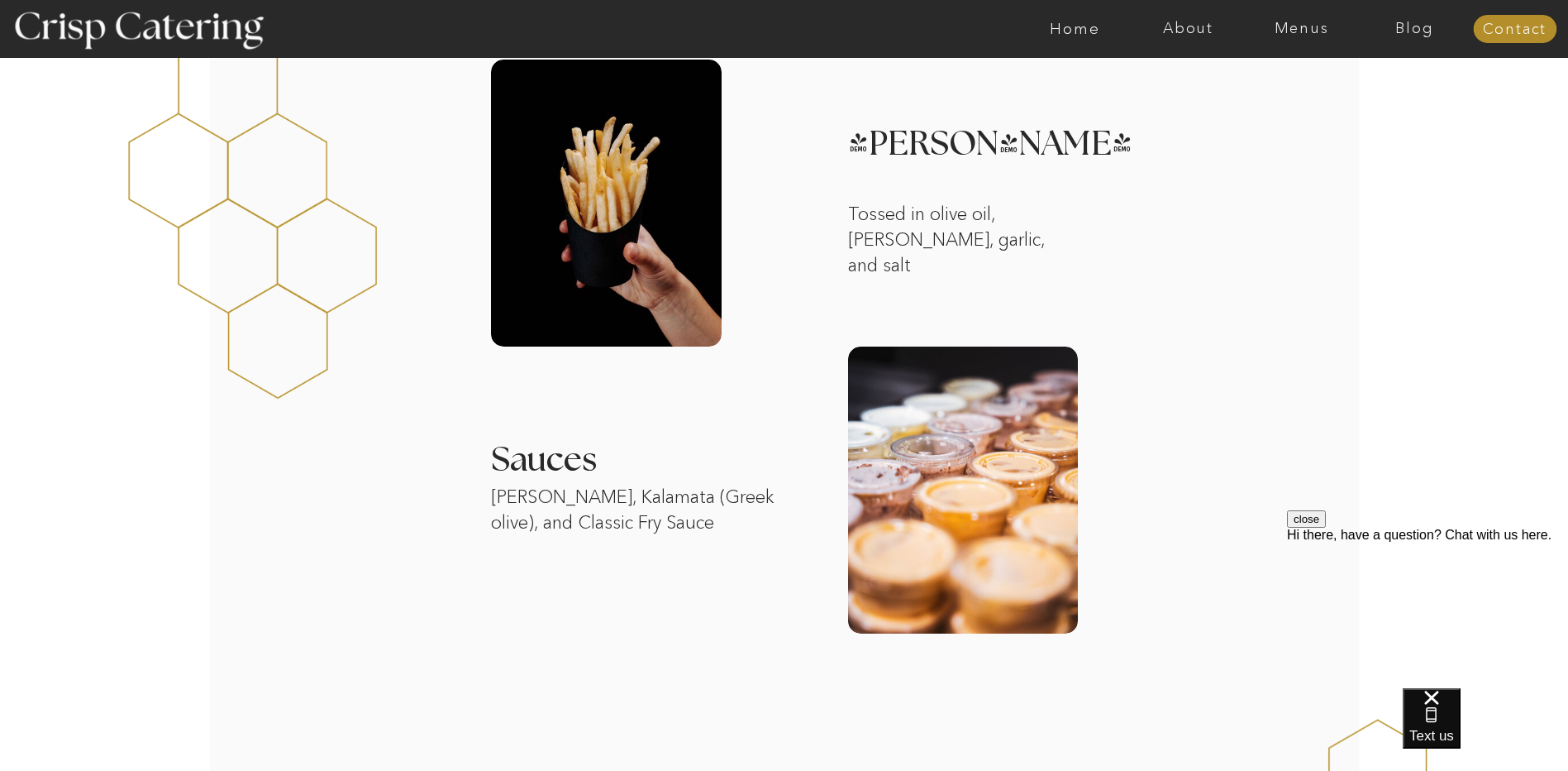
scroll to position [551, 0]
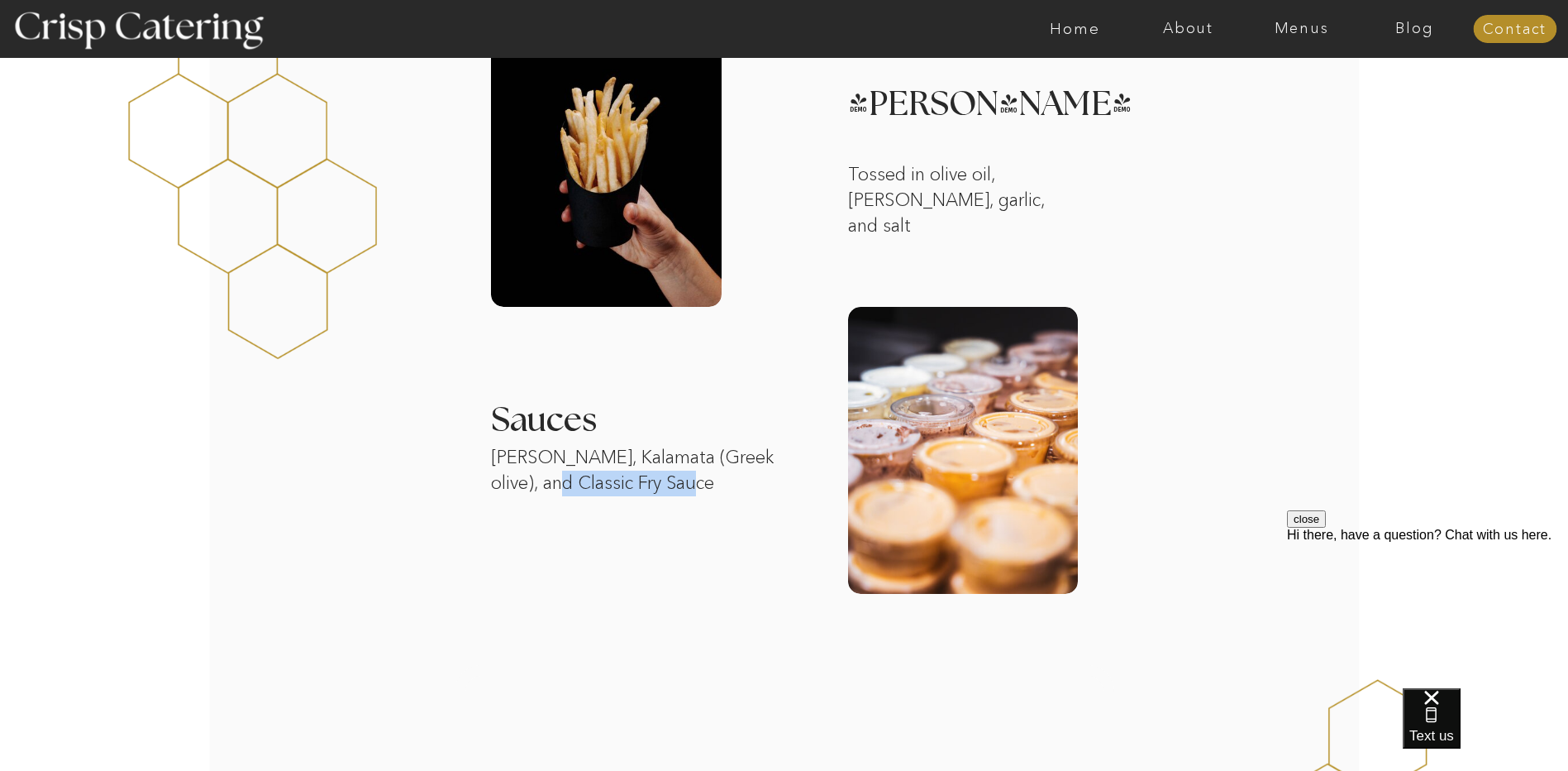
drag, startPoint x: 740, startPoint y: 486, endPoint x: 581, endPoint y: 494, distance: 159.2
click at [581, 494] on p "Lemon Aioli, Kalamata (Greek olive), and Classic Fry Sauce" at bounding box center [635, 470] width 288 height 52
drag, startPoint x: 581, startPoint y: 494, endPoint x: 540, endPoint y: 531, distance: 55.2
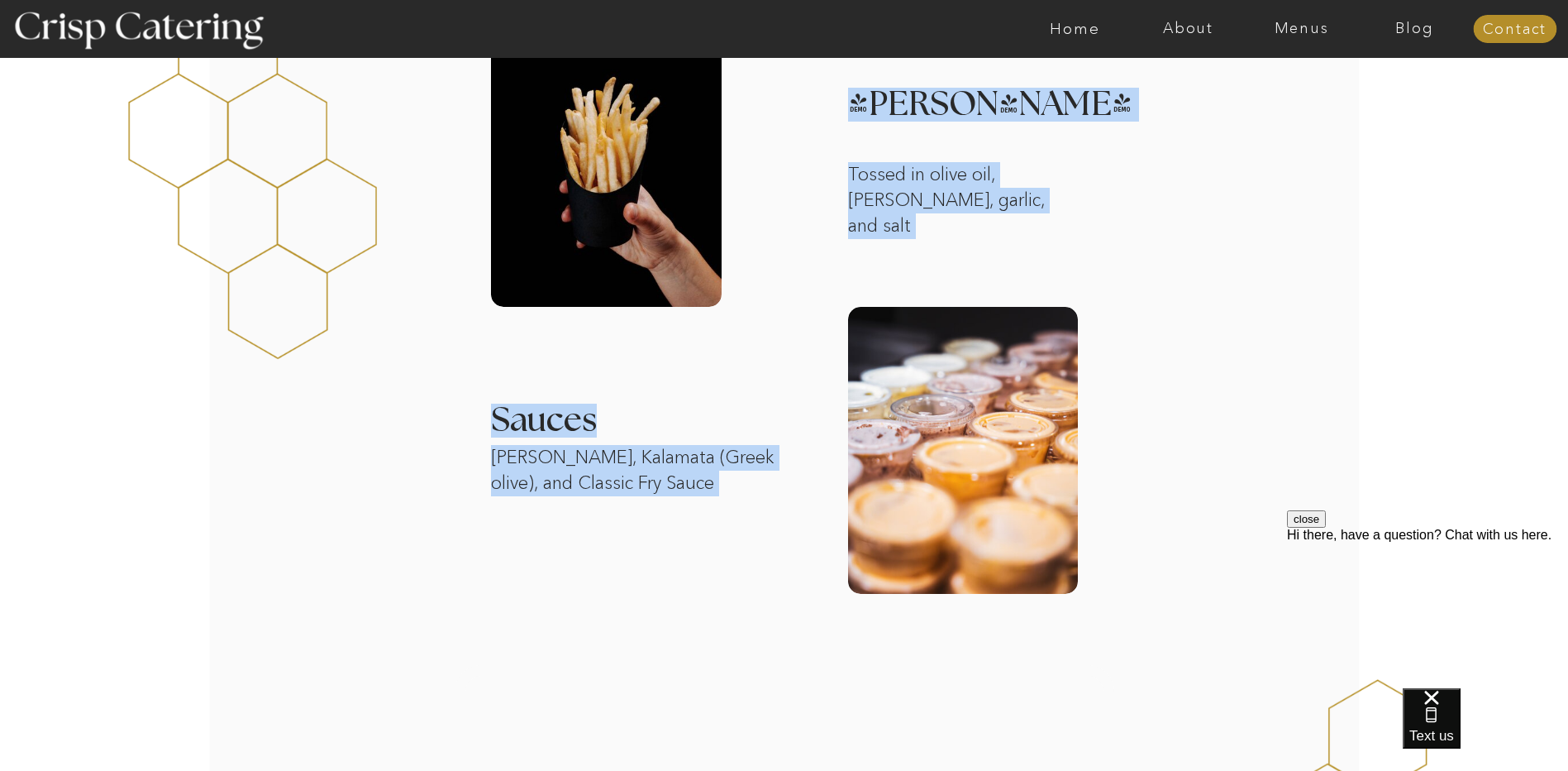
drag, startPoint x: 453, startPoint y: 406, endPoint x: 641, endPoint y: 406, distance: 188.0
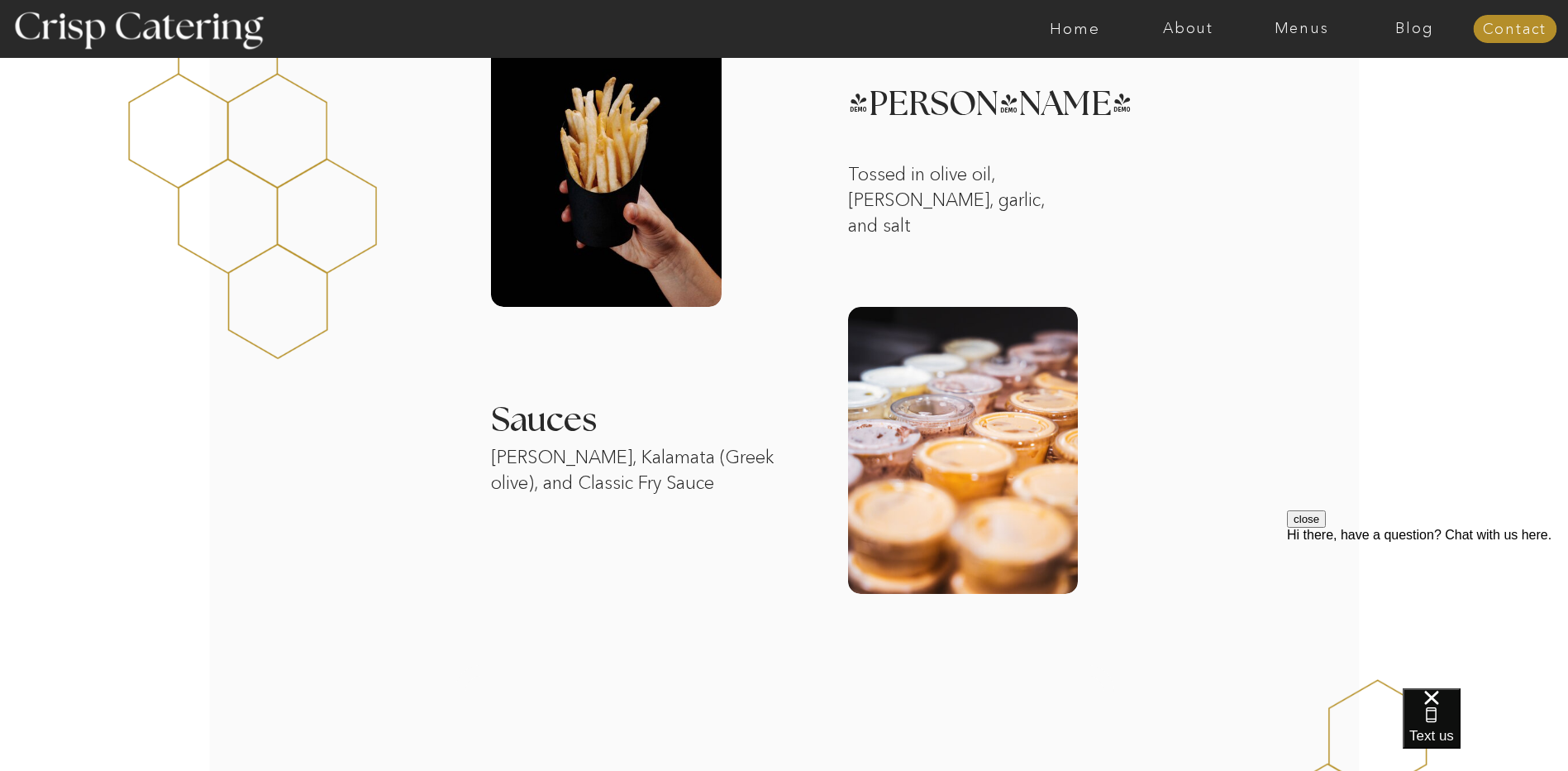
drag, startPoint x: 641, startPoint y: 406, endPoint x: 732, endPoint y: 402, distance: 91.1
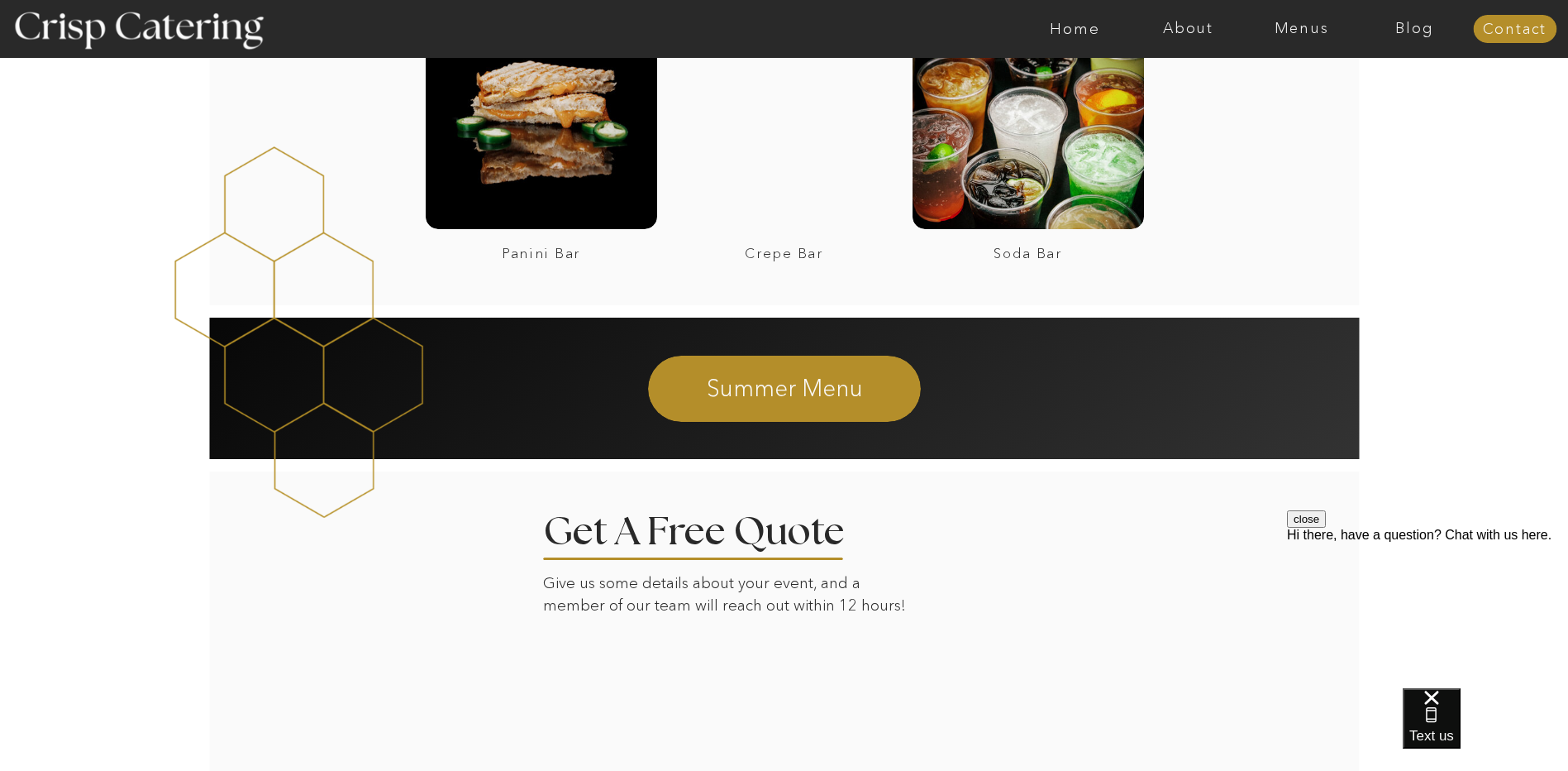
scroll to position [1792, 0]
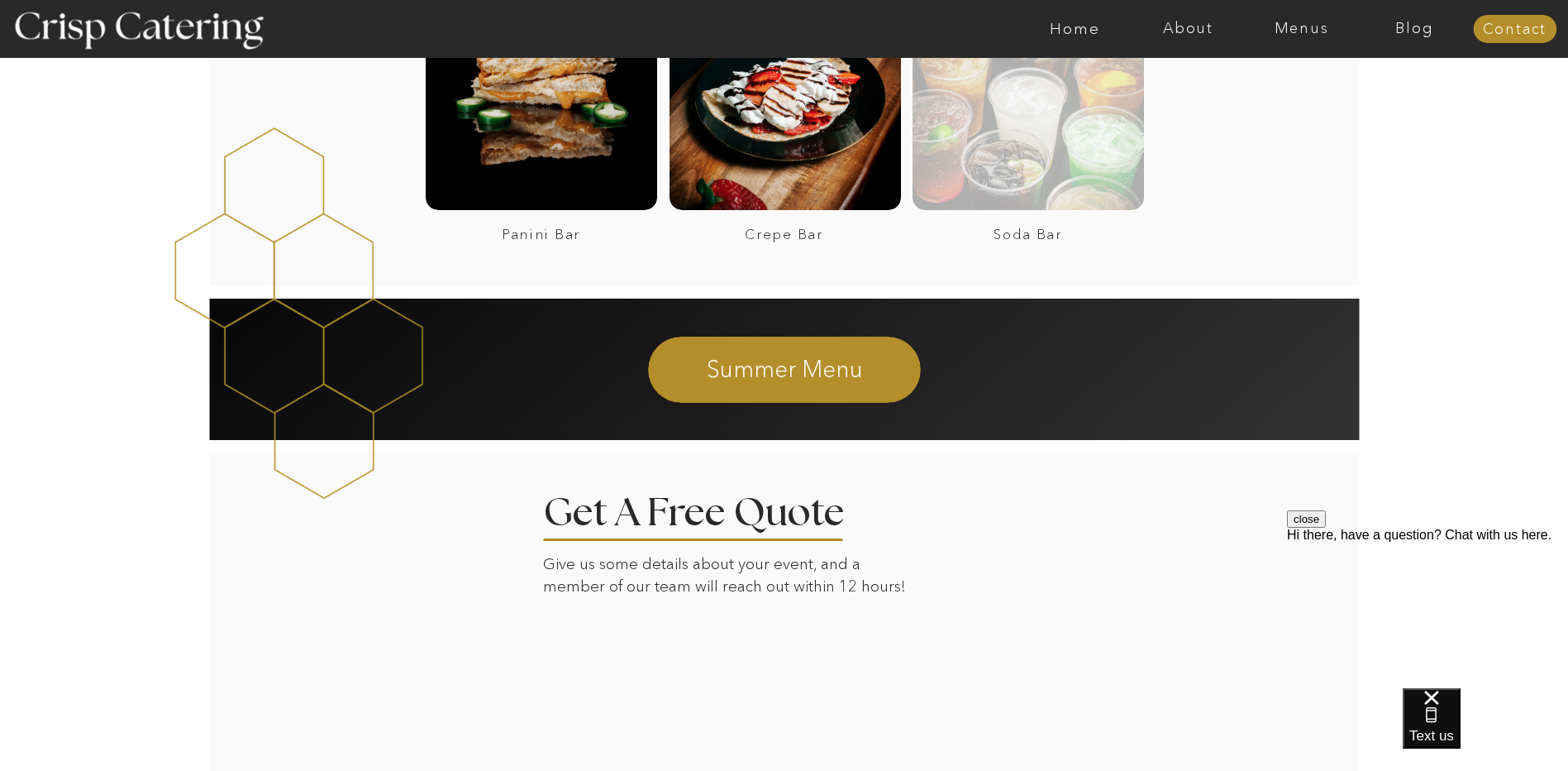
click at [1033, 148] on div at bounding box center [1028, 94] width 231 height 231
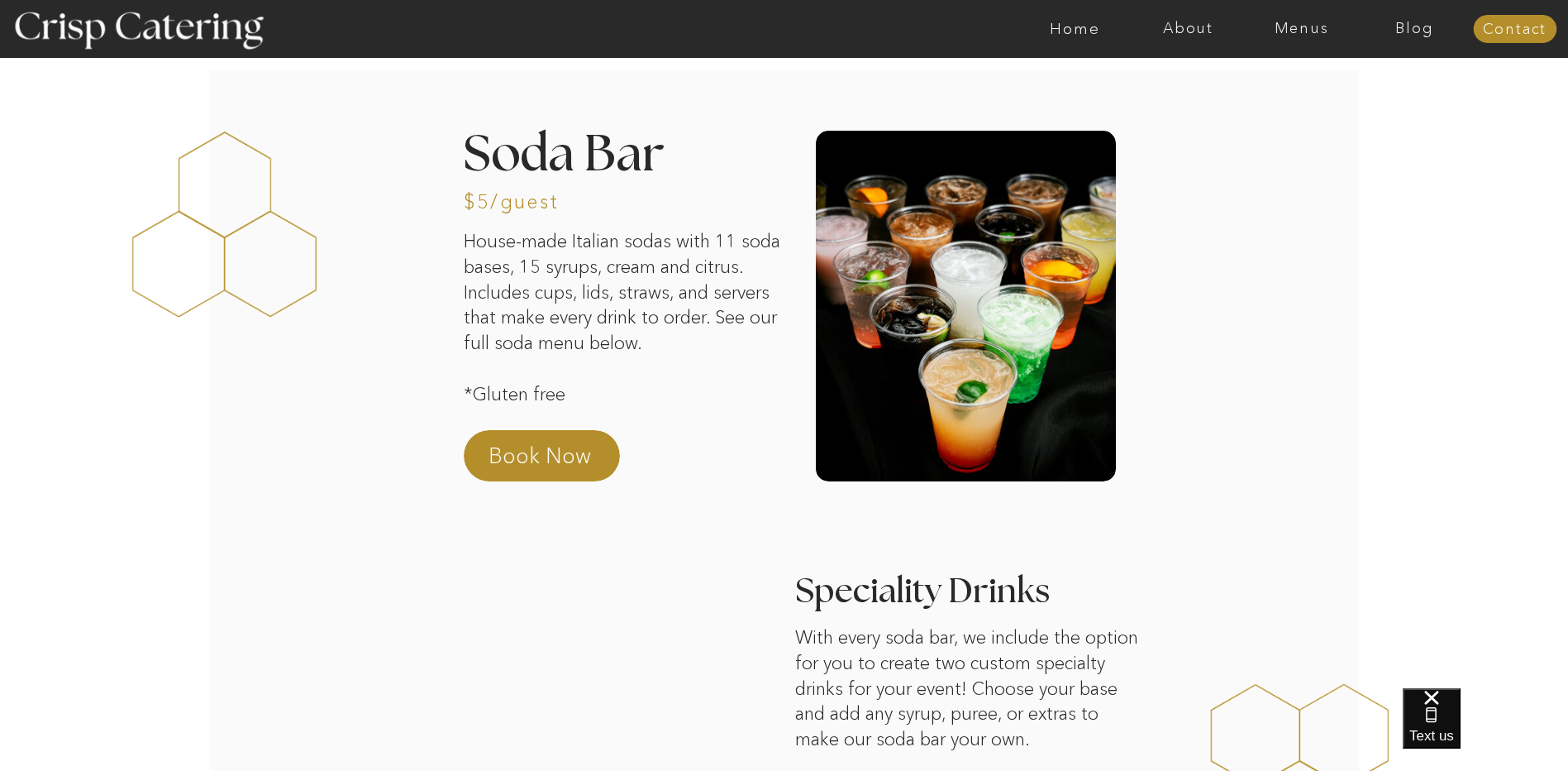
click at [724, 364] on p "House-made Italian sodas with 11 soda bases, 15 syrups, cream and citrus. Inclu…" at bounding box center [622, 317] width 317 height 175
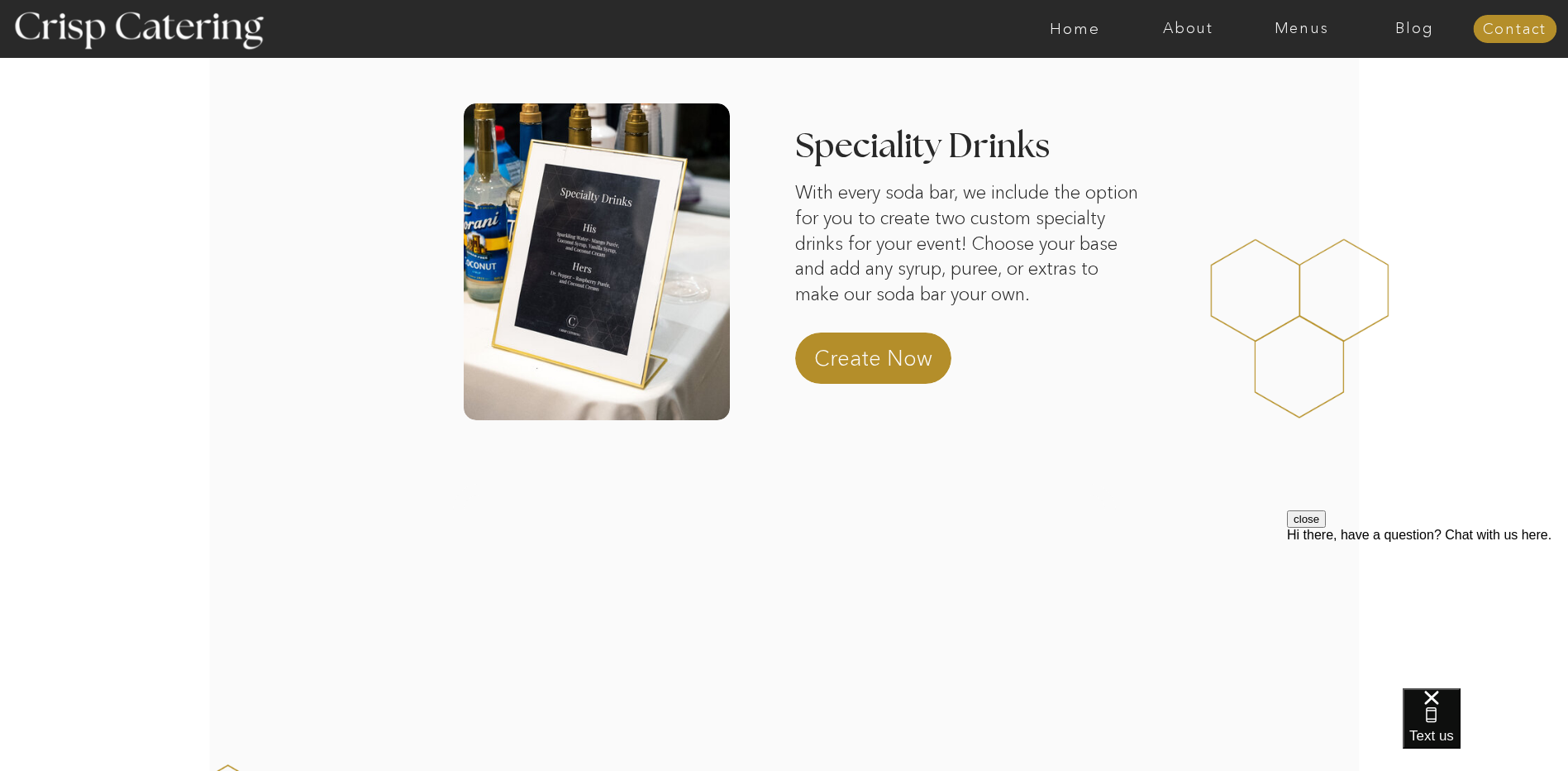
scroll to position [414, 0]
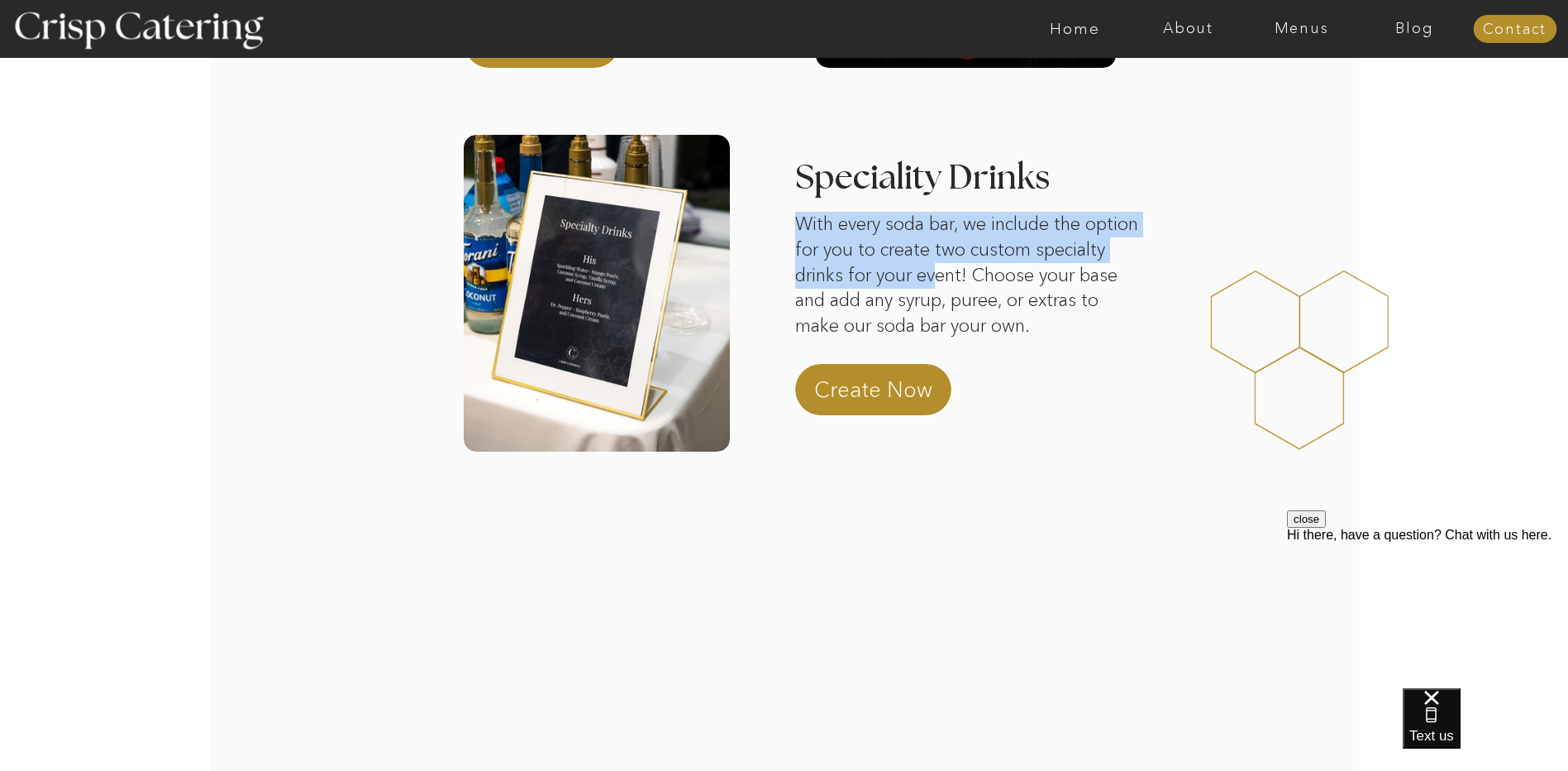
drag, startPoint x: 791, startPoint y: 160, endPoint x: 1012, endPoint y: 277, distance: 250.1
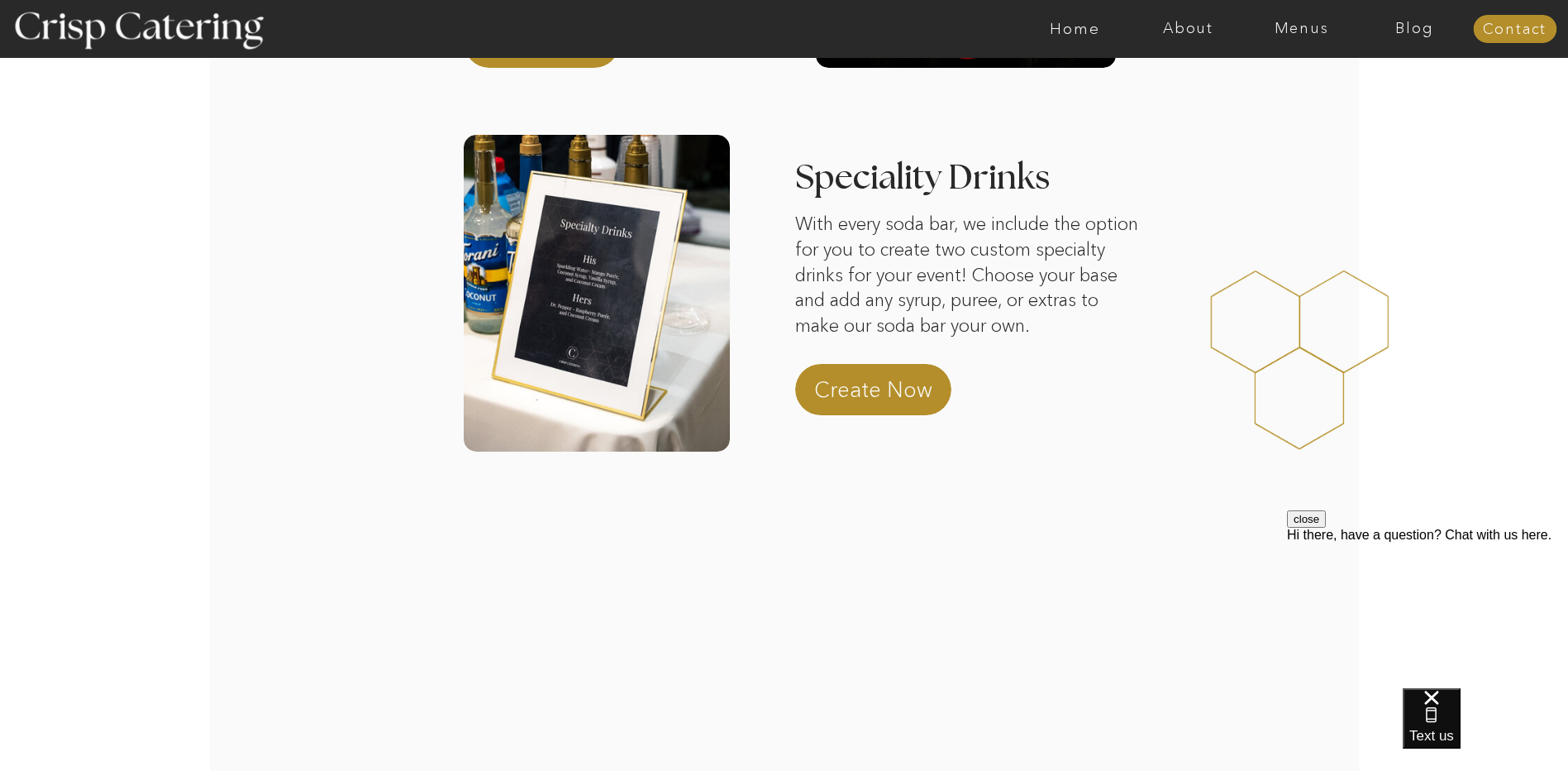
drag, startPoint x: 1012, startPoint y: 277, endPoint x: 1174, endPoint y: 330, distance: 170.4
click at [1174, 327] on div at bounding box center [1308, 360] width 347 height 265
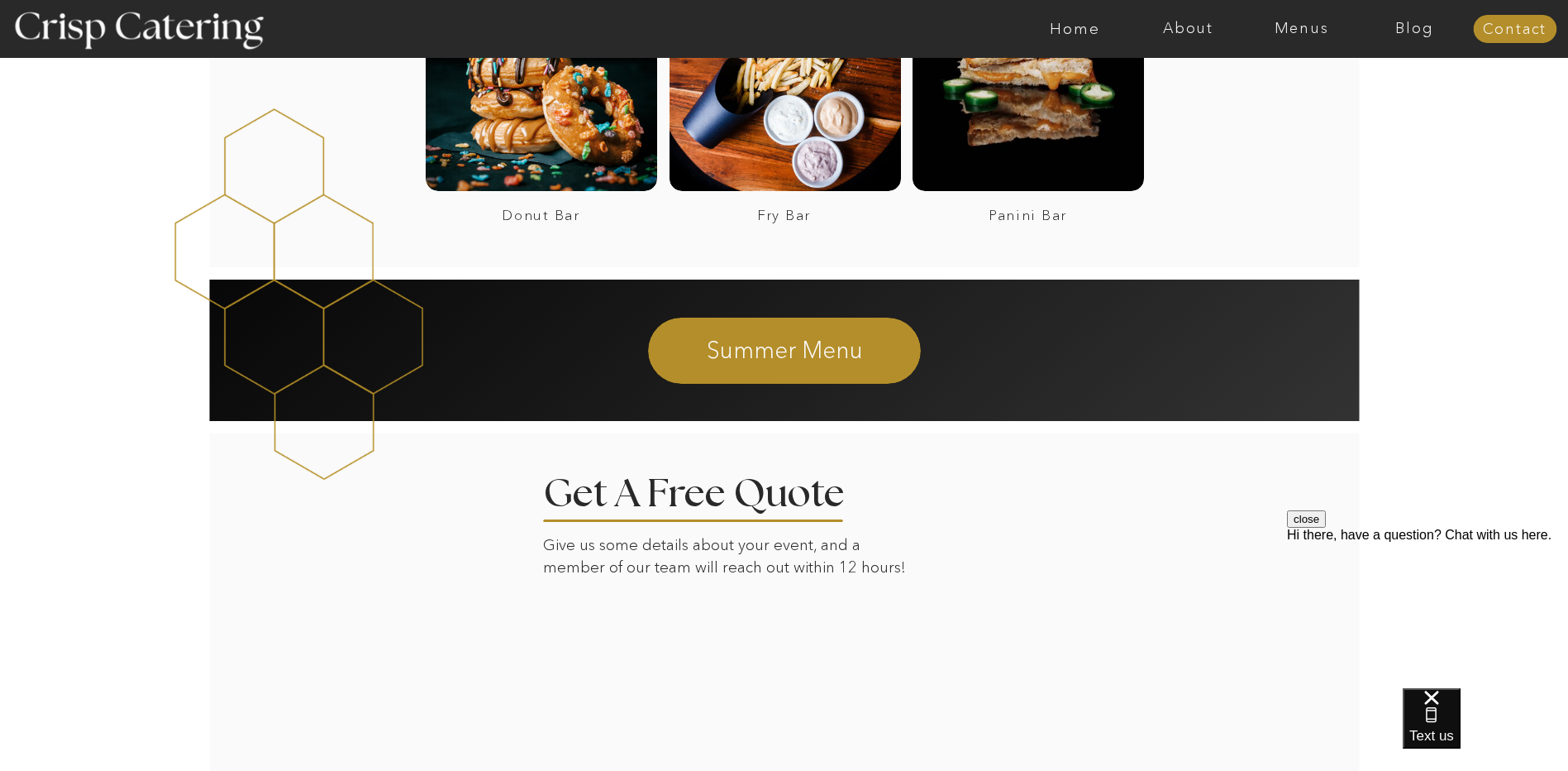
scroll to position [2342, 0]
